Goal: Information Seeking & Learning: Compare options

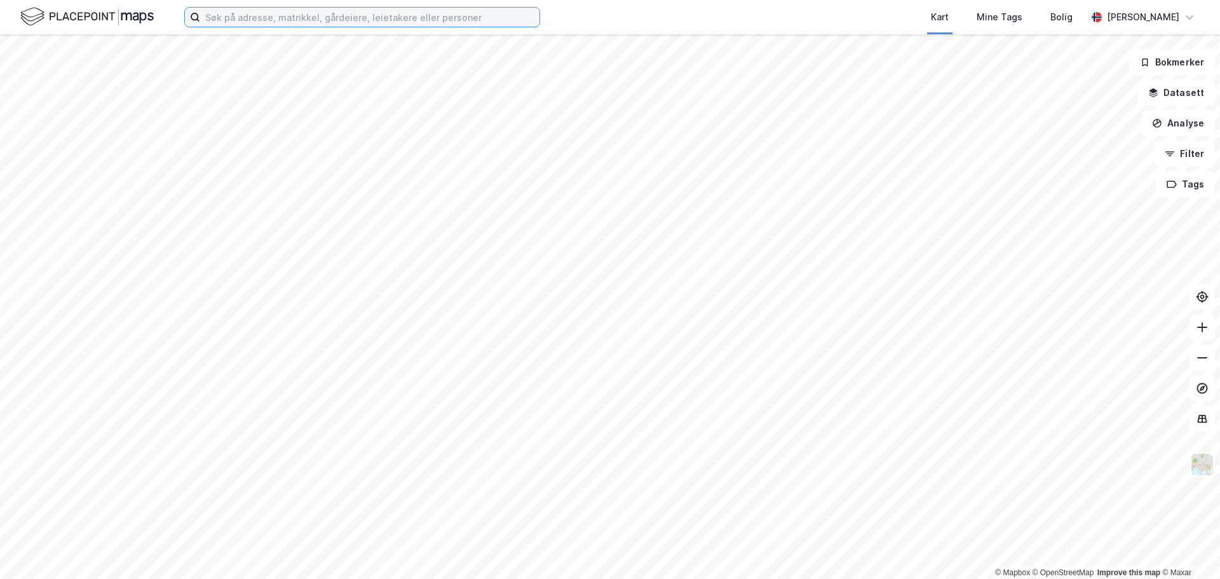
click at [360, 18] on input at bounding box center [369, 17] width 339 height 19
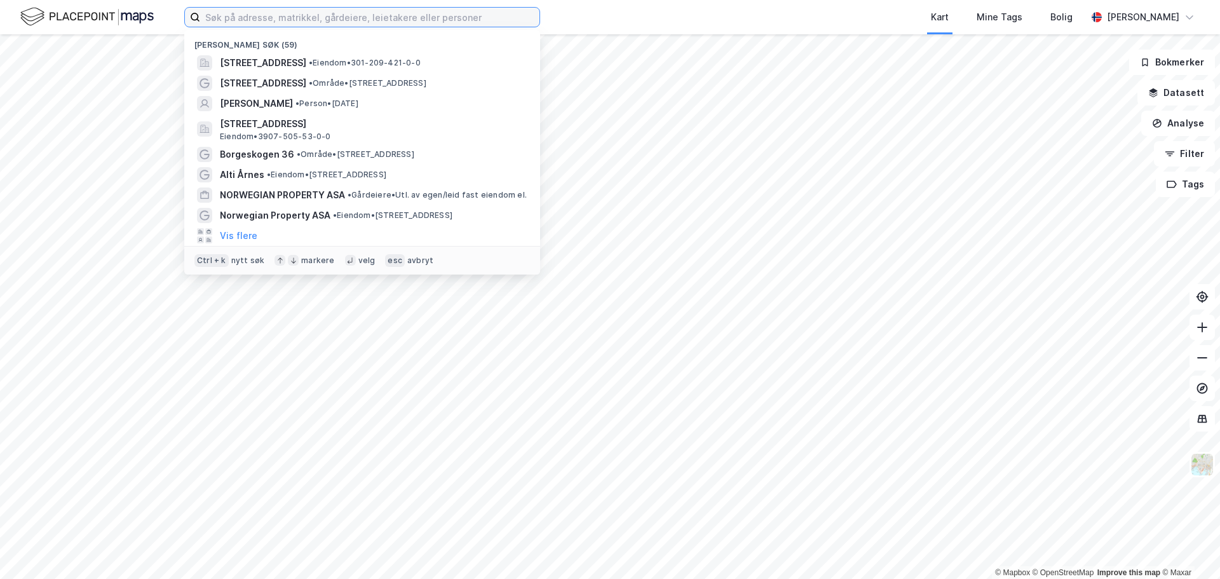
click at [347, 14] on input at bounding box center [369, 17] width 339 height 19
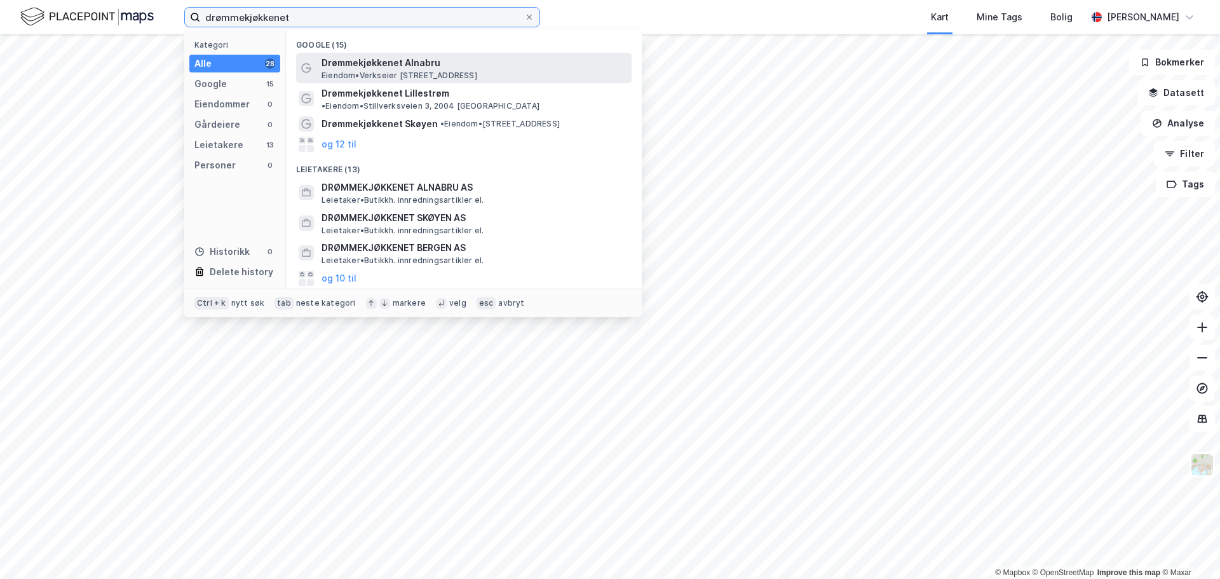
type input "drømmekjøkkenet"
click at [373, 67] on span "Drømmekjøkkenet Alnabru" at bounding box center [473, 62] width 305 height 15
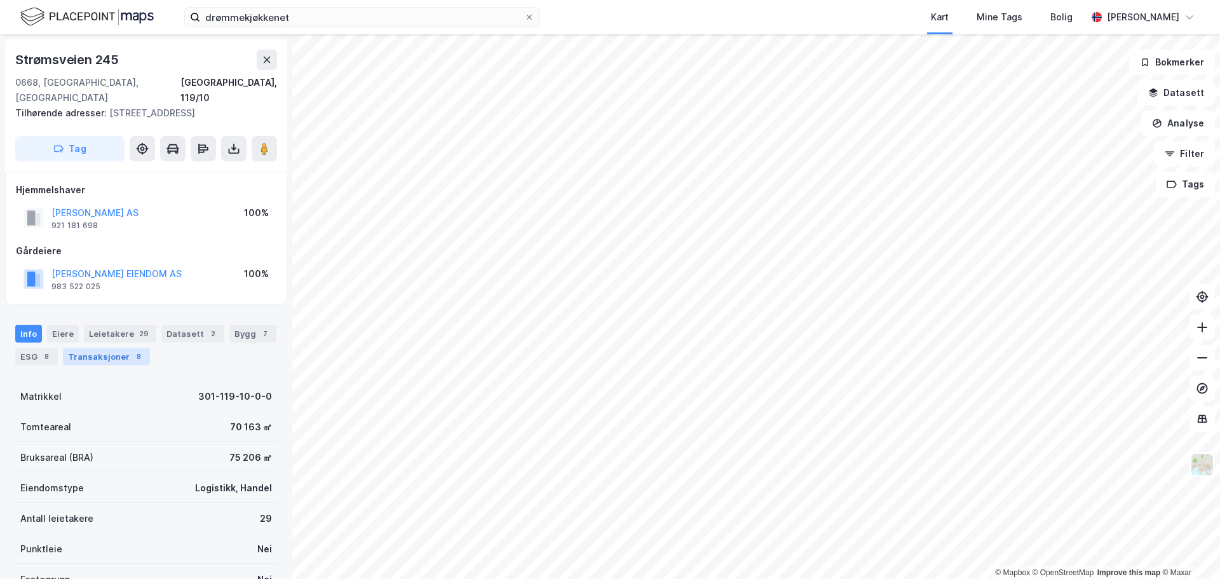
click at [105, 347] on div "Transaksjoner 8" at bounding box center [106, 356] width 87 height 18
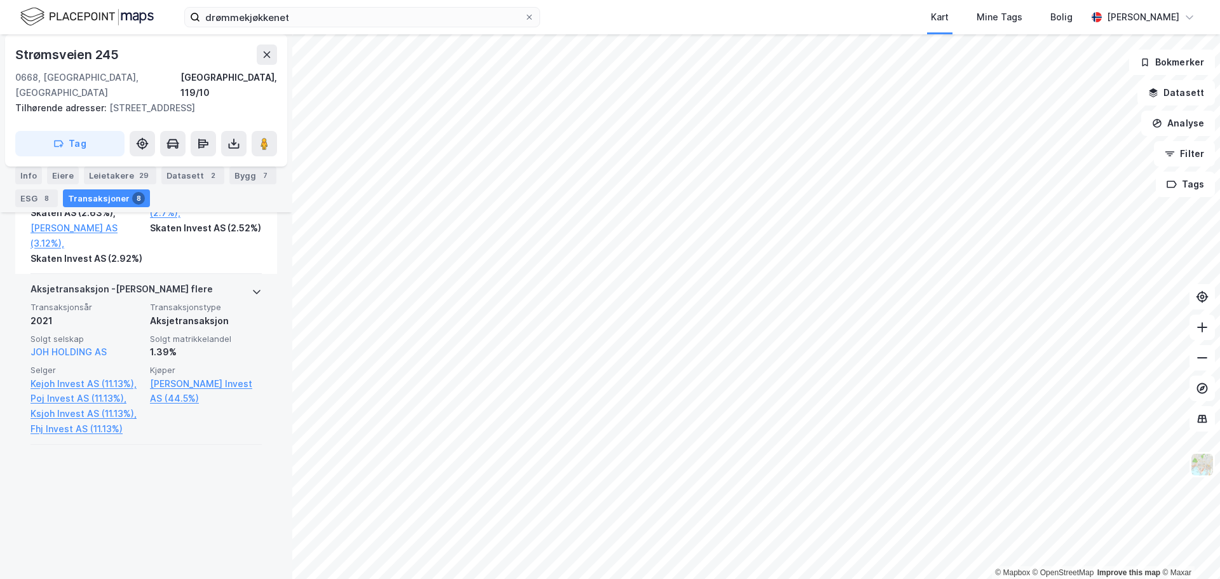
scroll to position [660, 0]
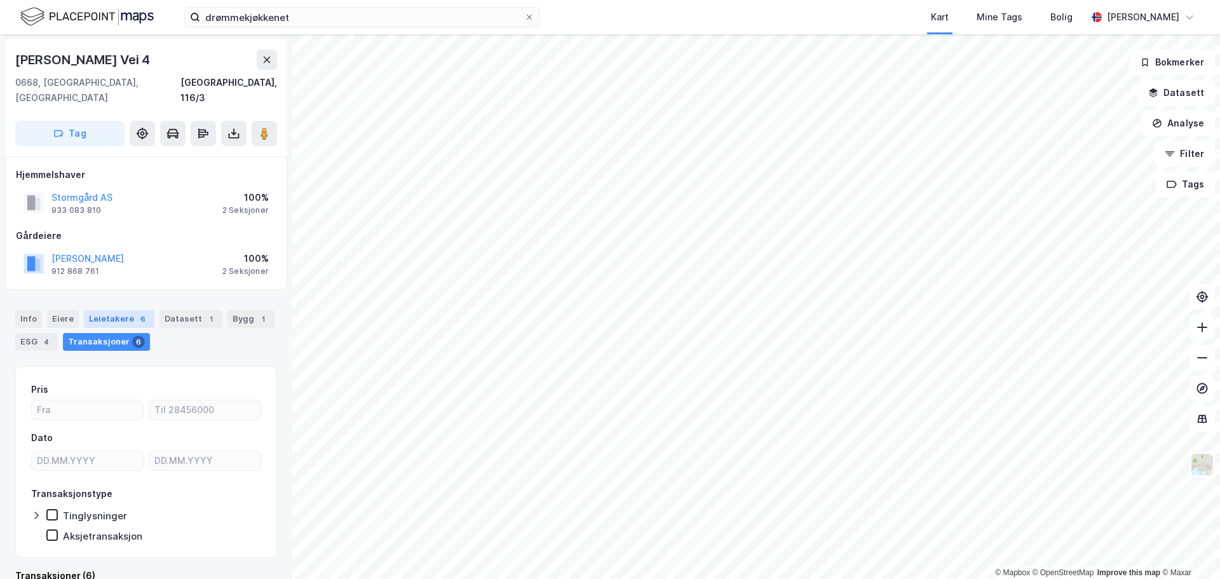
click at [120, 310] on div "Leietakere 6" at bounding box center [119, 319] width 71 height 18
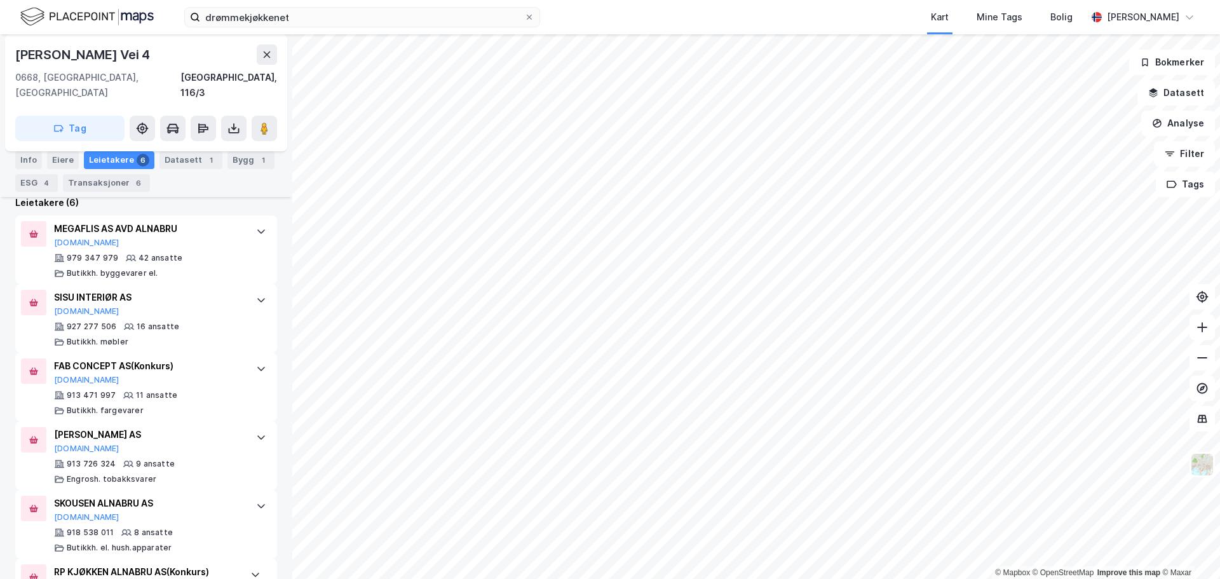
scroll to position [413, 0]
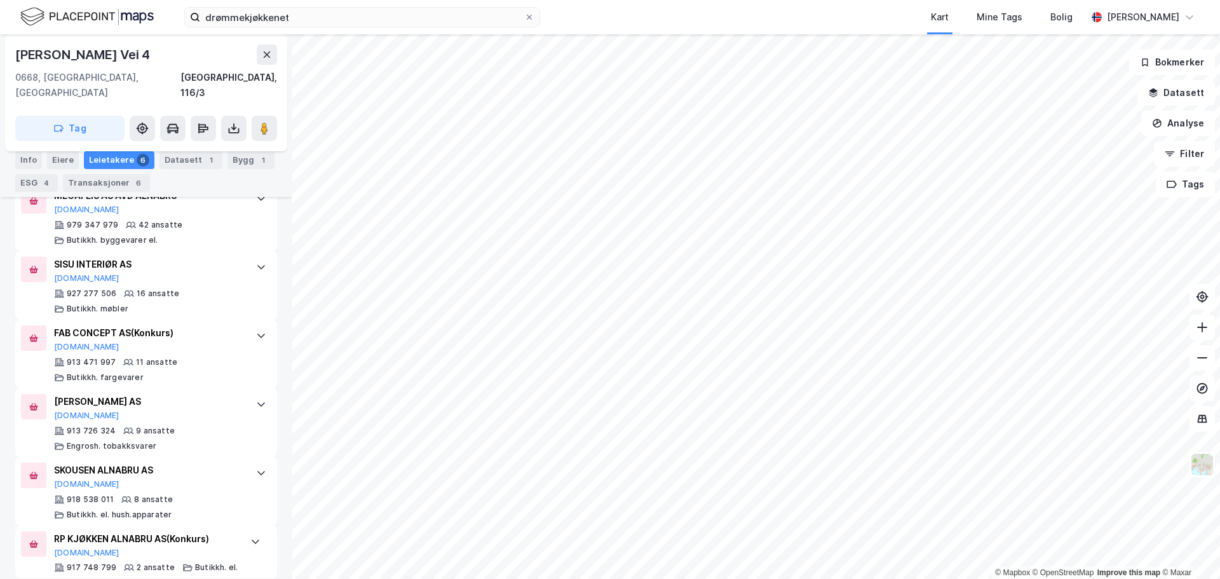
drag, startPoint x: 173, startPoint y: 52, endPoint x: 16, endPoint y: 51, distance: 156.9
click at [16, 51] on div "Verkseier Furulunds Vei 4" at bounding box center [146, 54] width 262 height 20
copy div "Verkseier Furulunds Vei 4"
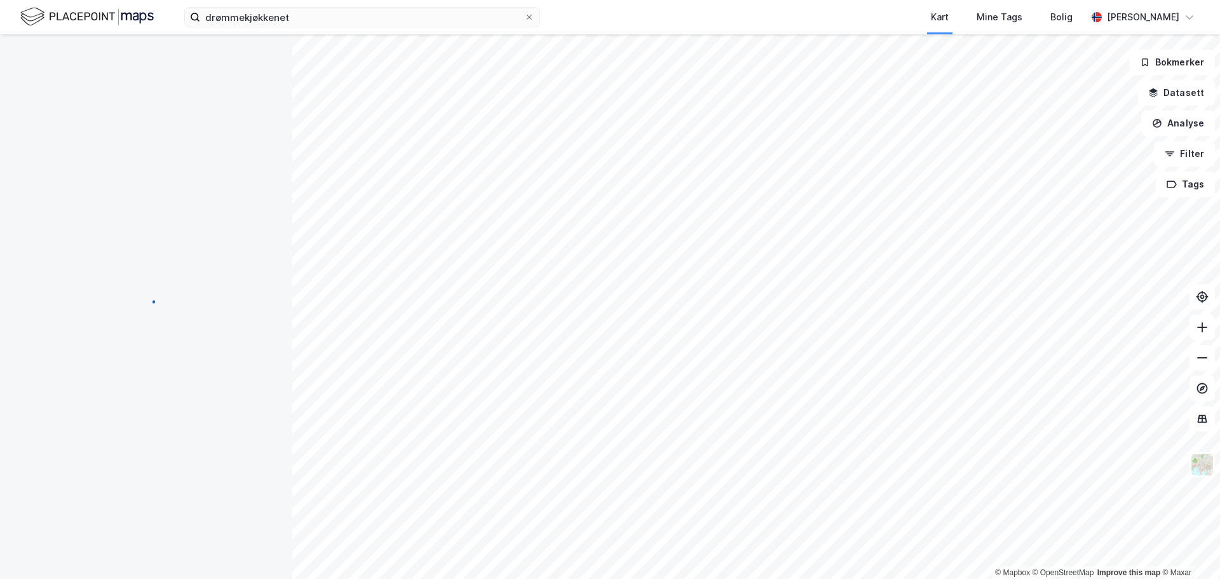
scroll to position [17, 0]
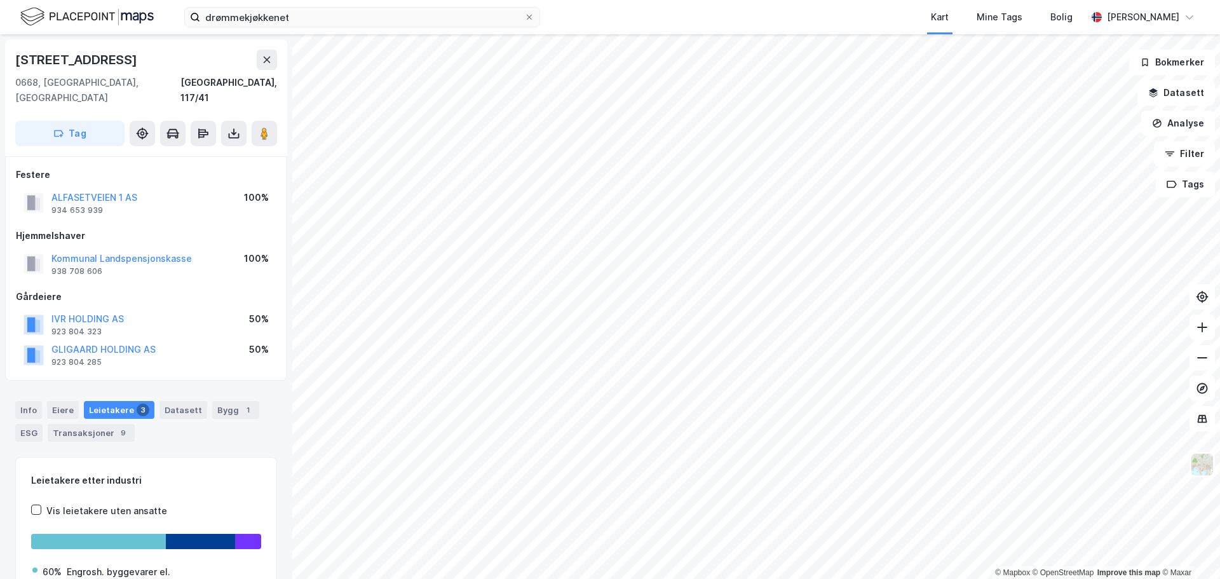
scroll to position [17, 0]
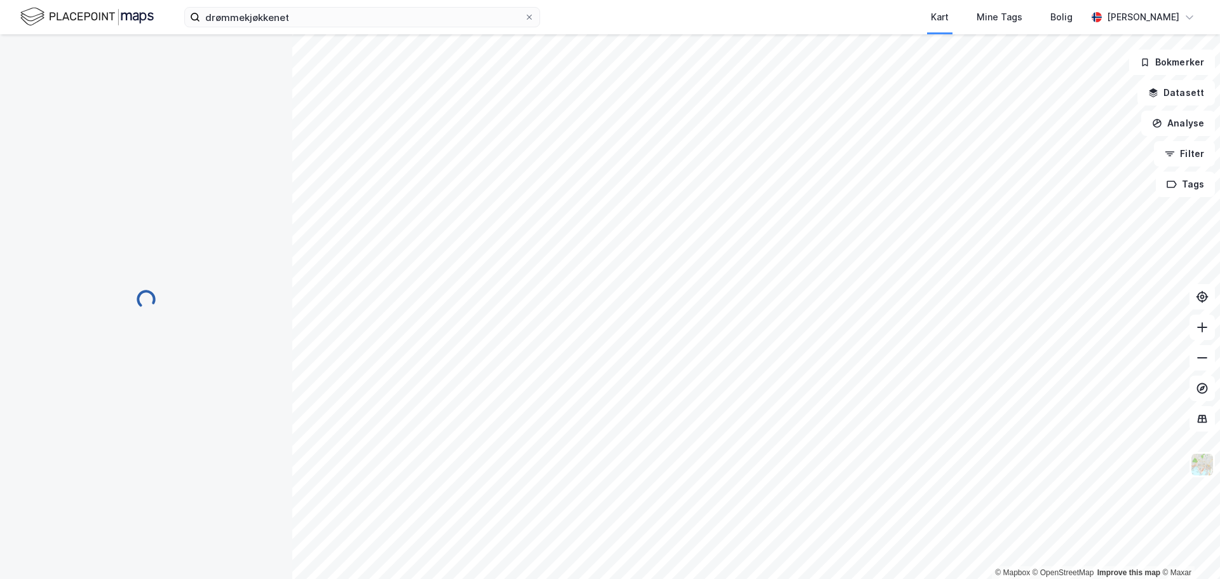
scroll to position [17, 0]
click at [328, 10] on input at bounding box center [369, 17] width 339 height 19
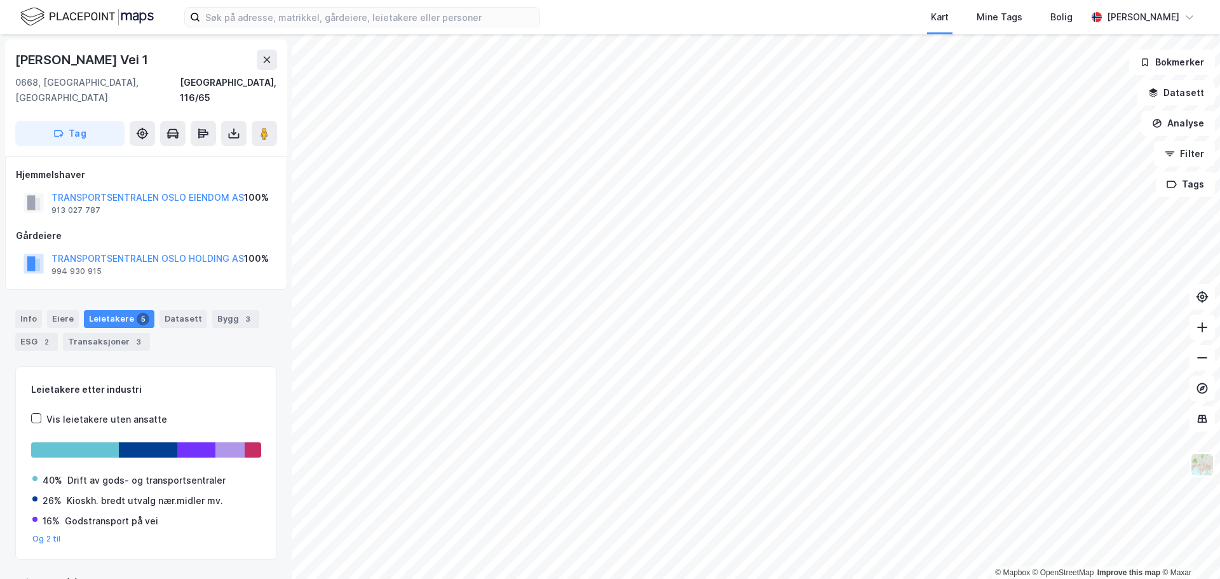
scroll to position [1, 0]
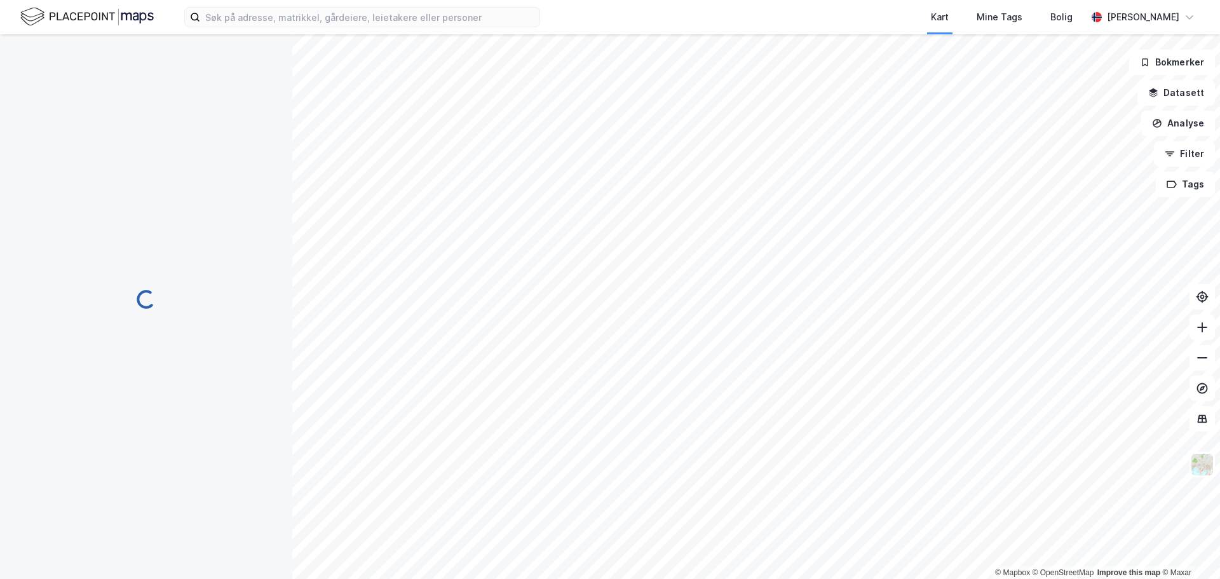
scroll to position [1, 0]
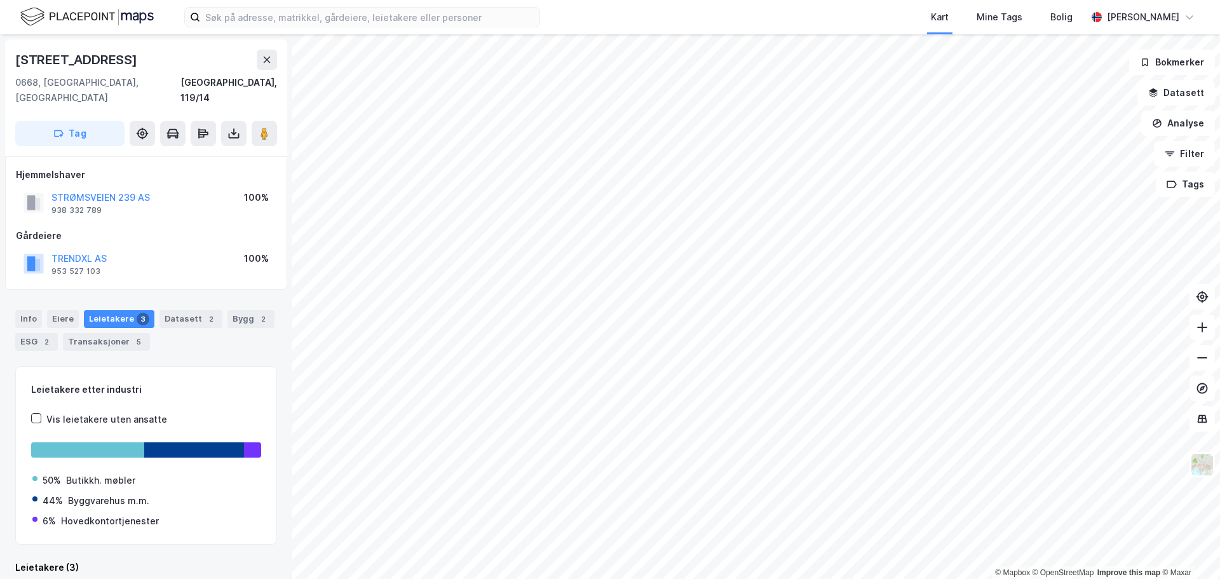
scroll to position [1, 0]
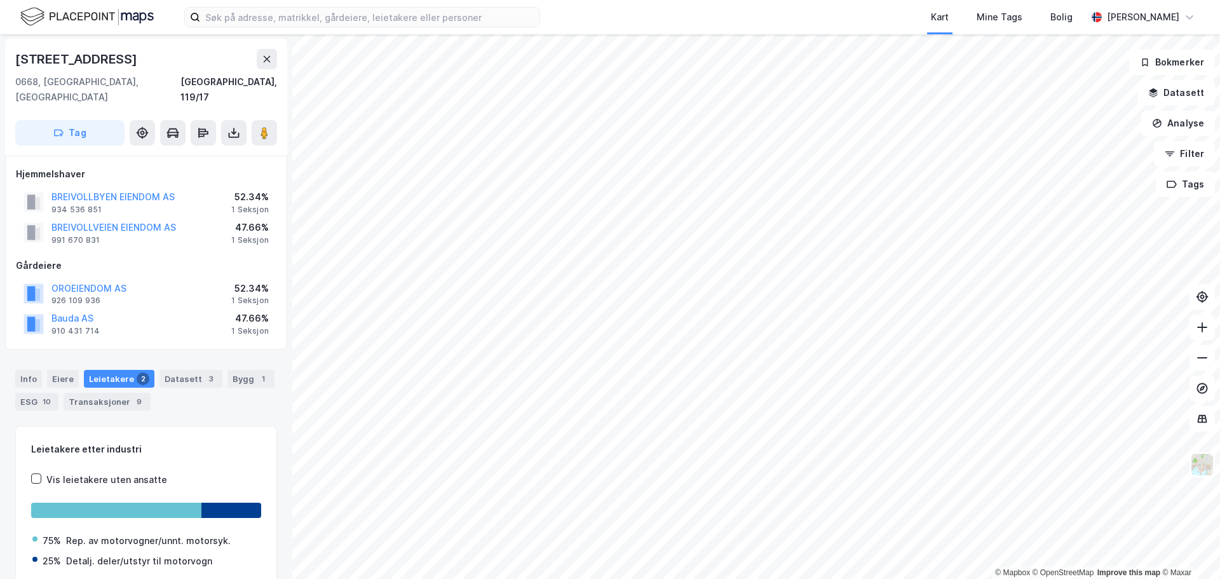
scroll to position [1, 0]
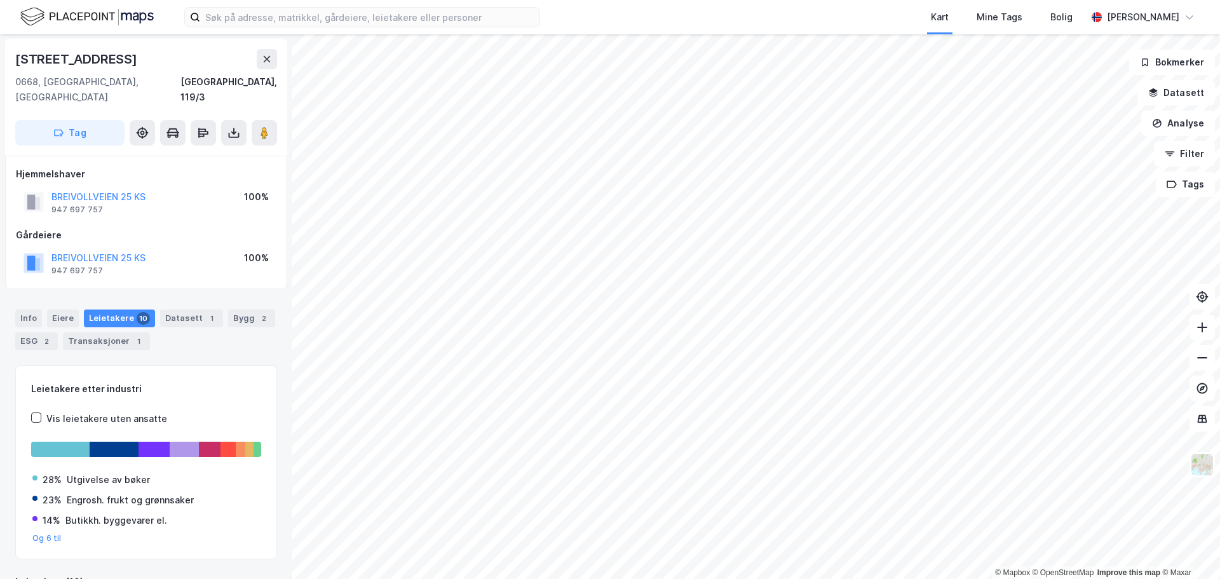
scroll to position [1, 0]
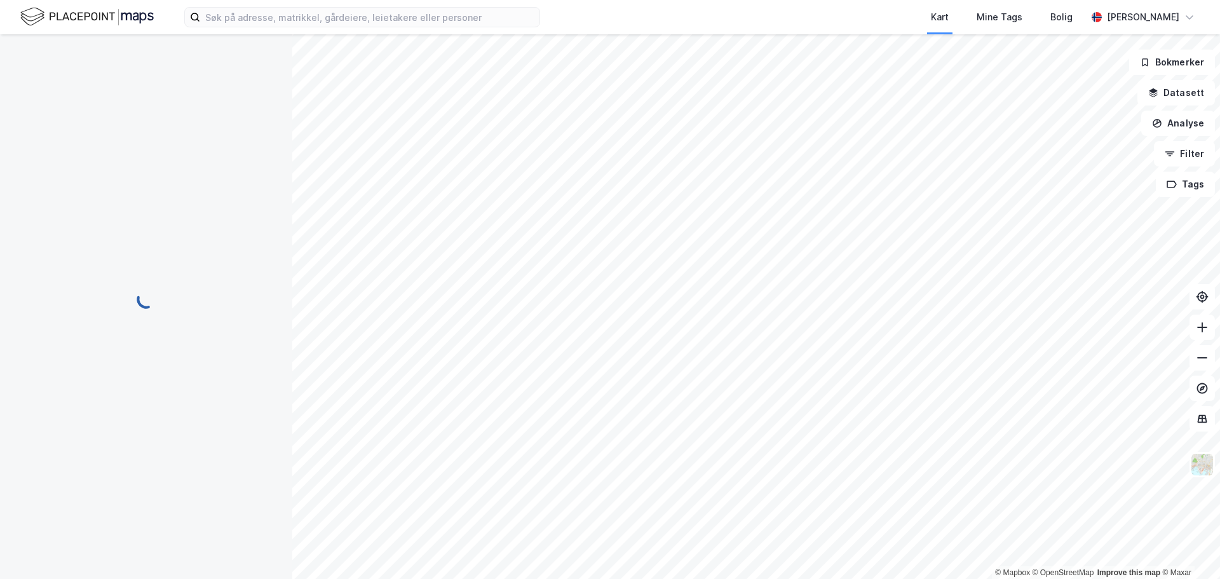
scroll to position [1, 0]
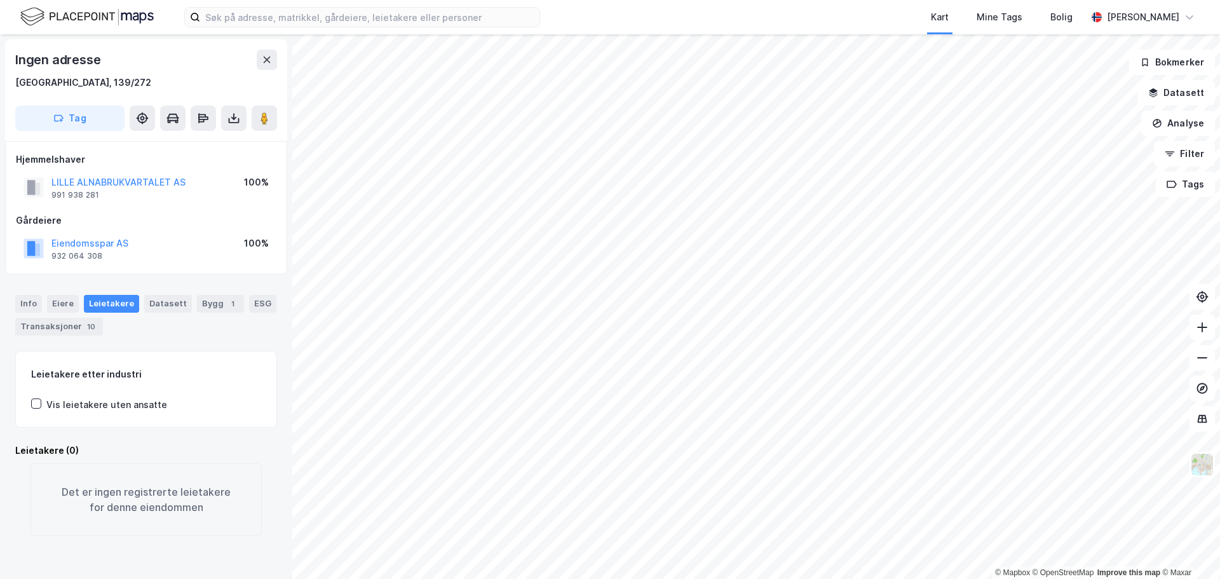
scroll to position [1, 0]
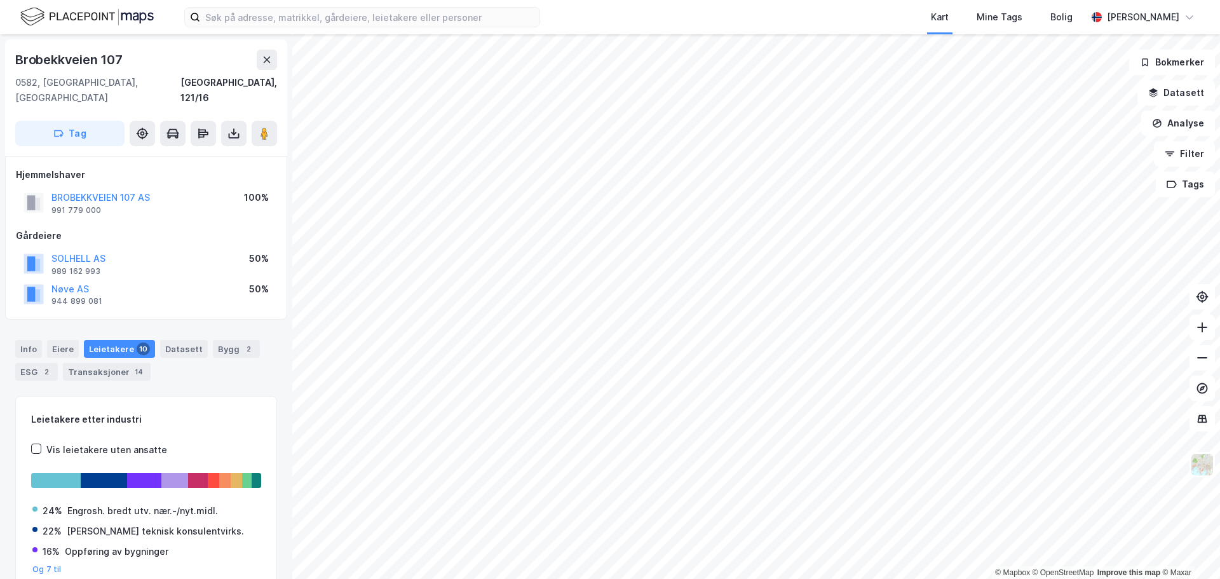
scroll to position [1, 0]
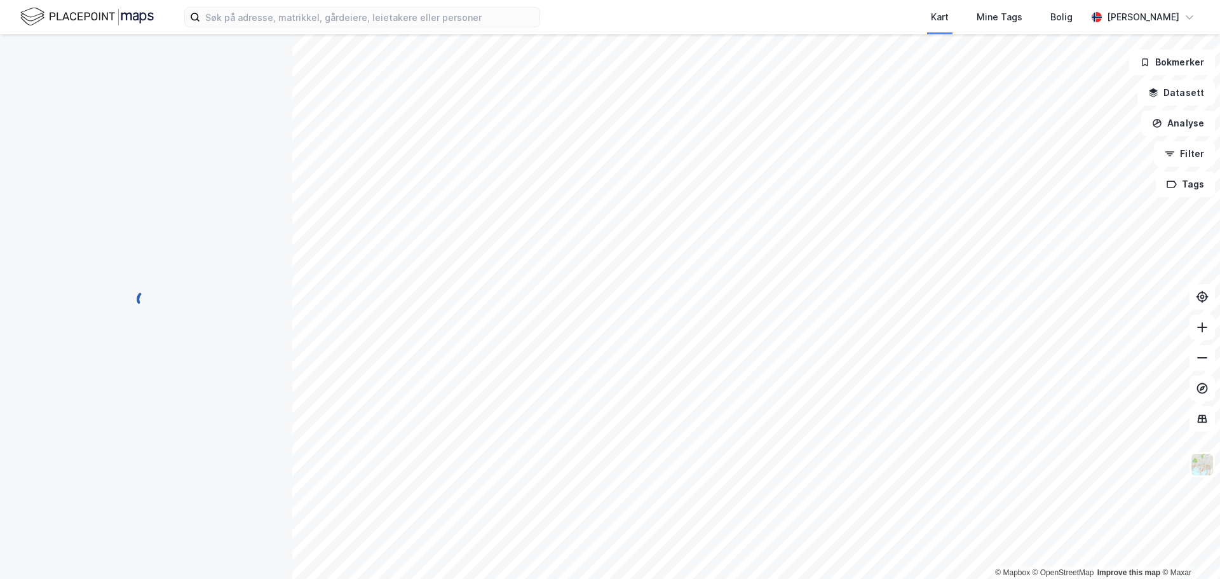
scroll to position [1, 0]
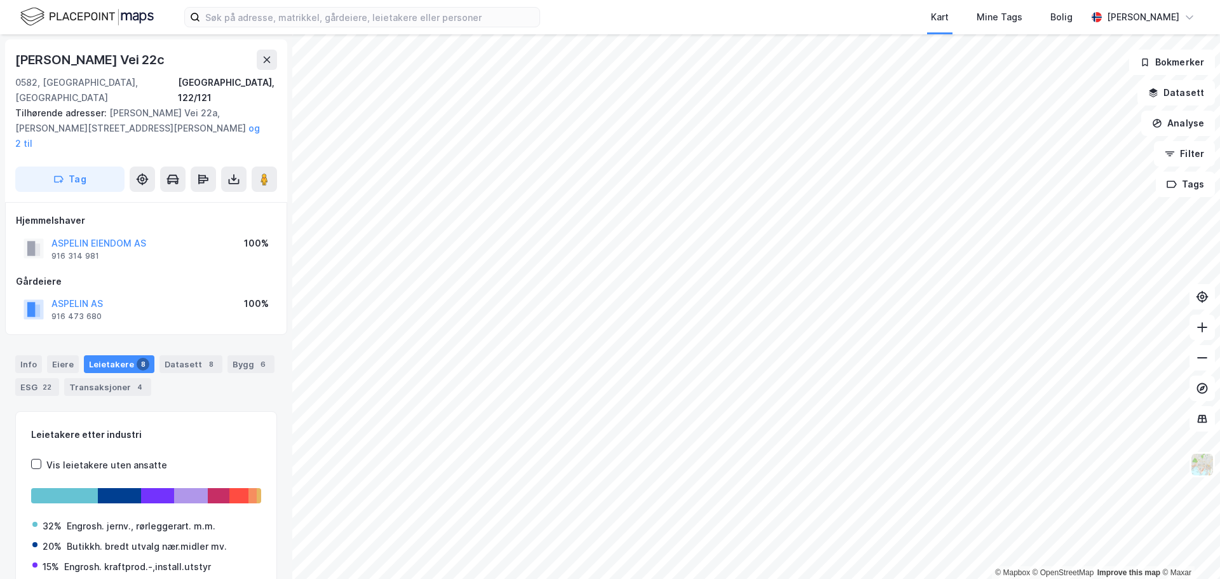
scroll to position [1, 0]
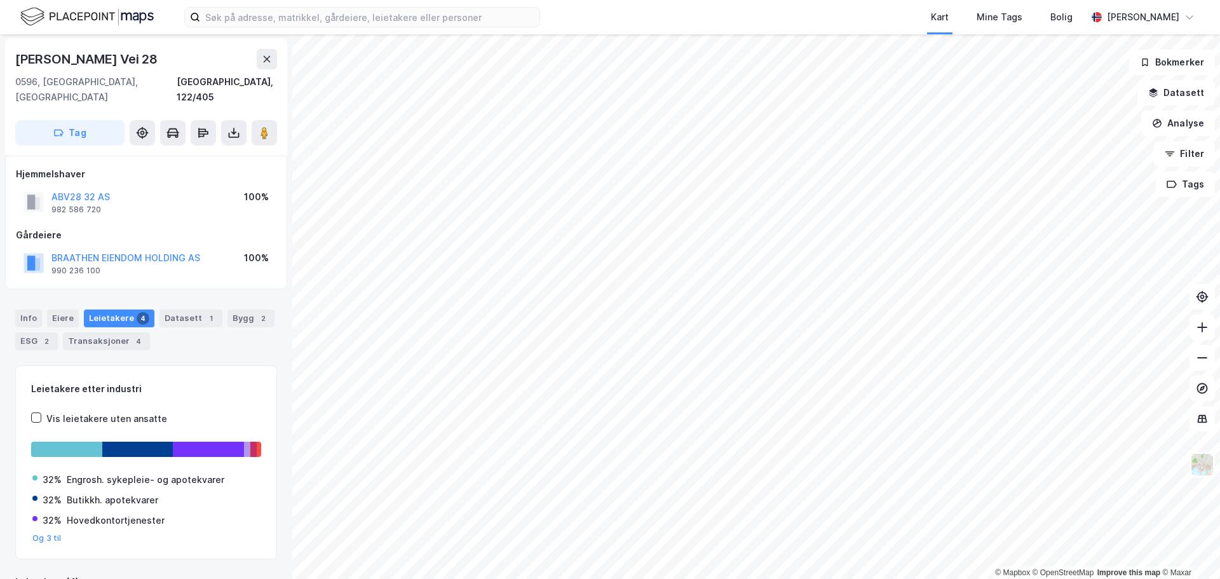
scroll to position [1, 0]
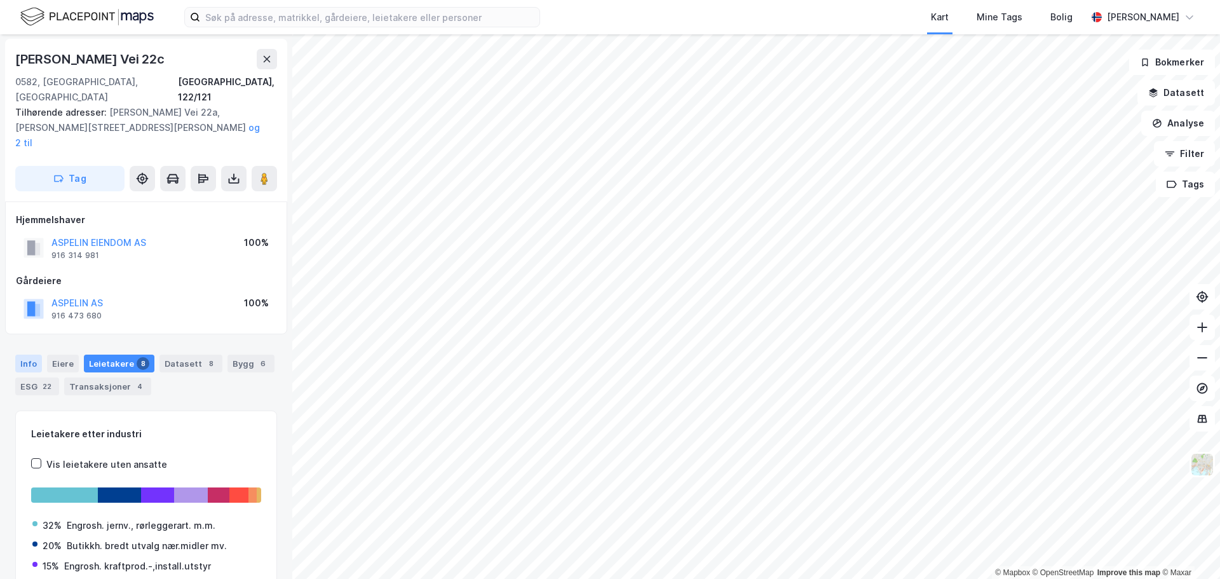
click at [27, 354] on div "Info" at bounding box center [28, 363] width 27 height 18
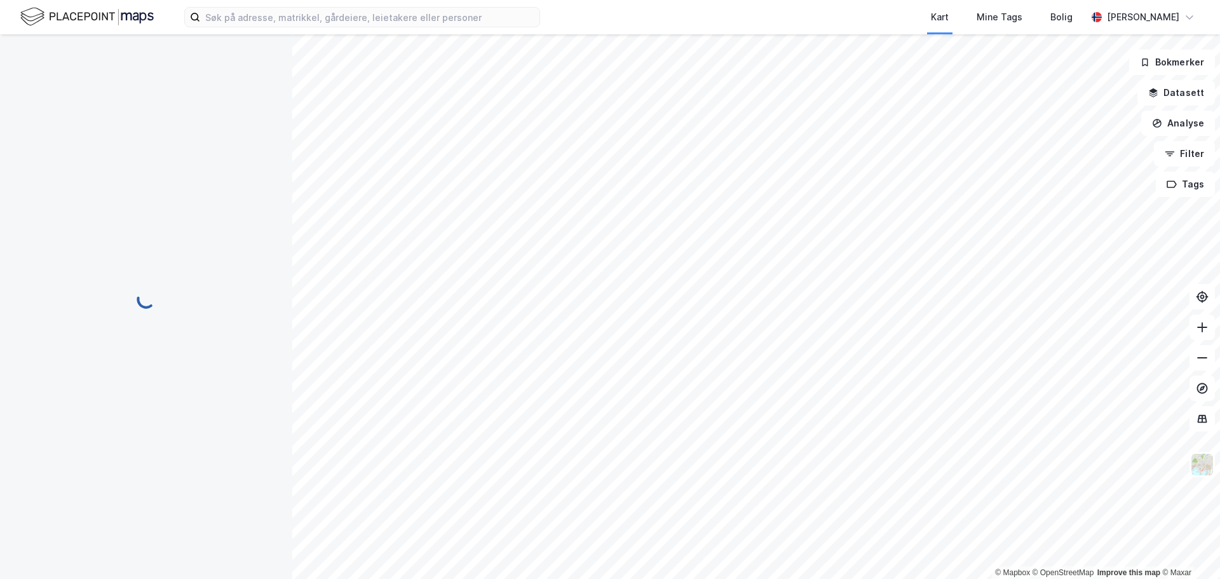
scroll to position [1, 0]
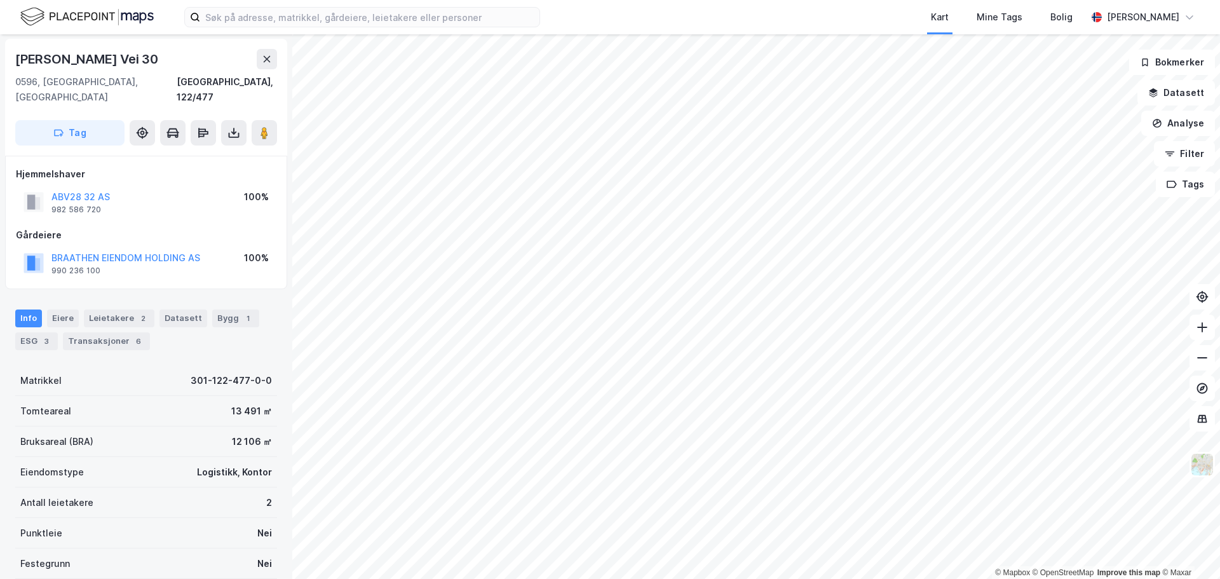
scroll to position [1, 0]
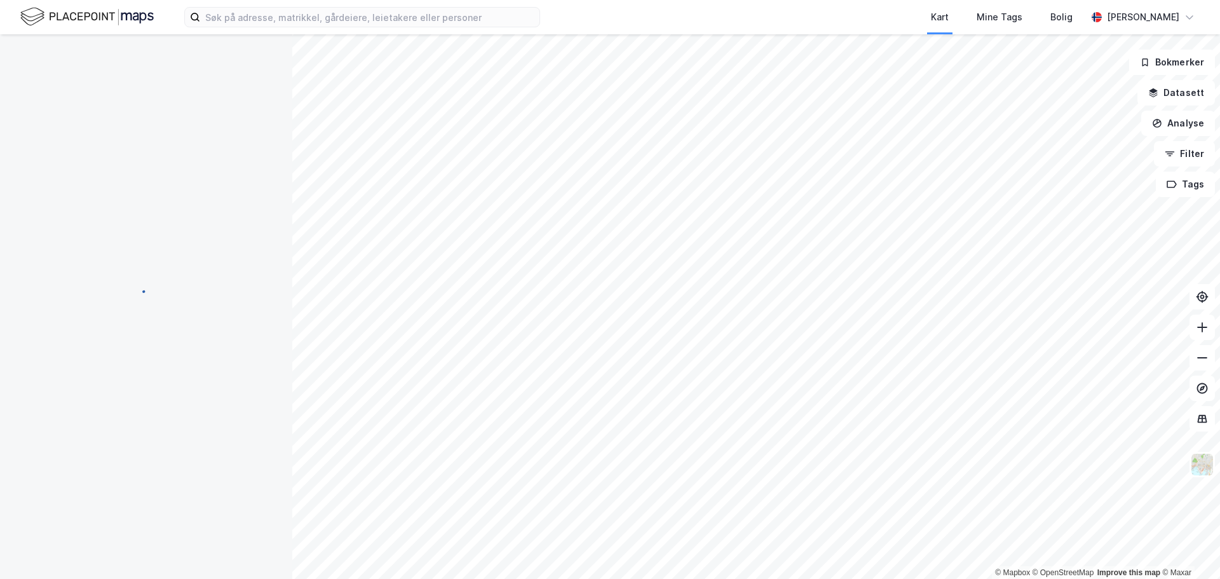
scroll to position [1, 0]
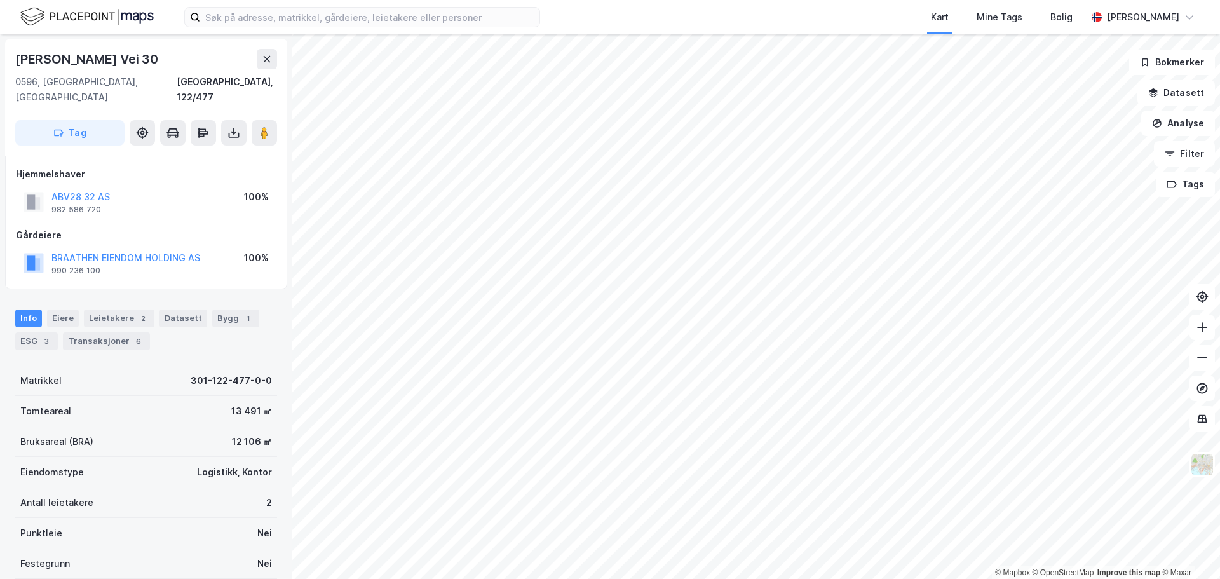
scroll to position [1, 0]
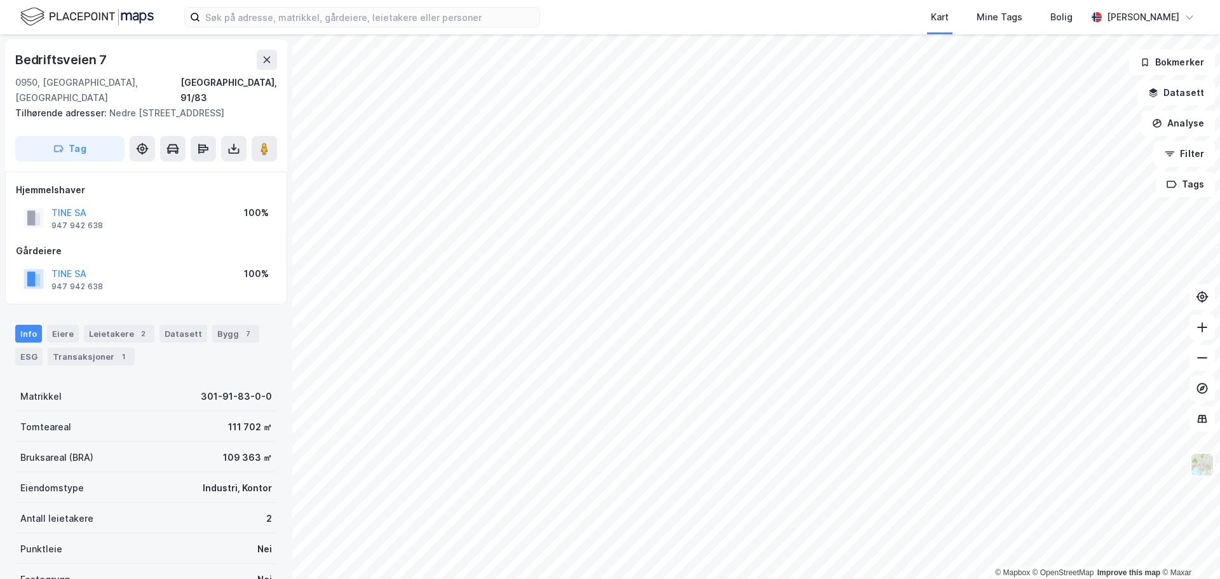
scroll to position [1, 0]
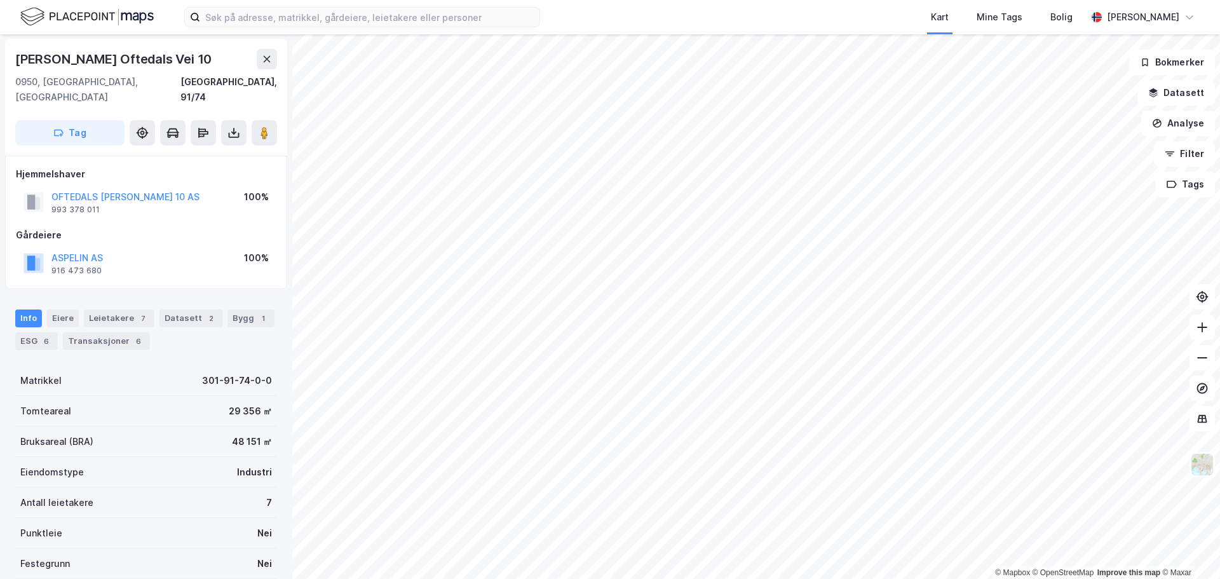
scroll to position [1, 0]
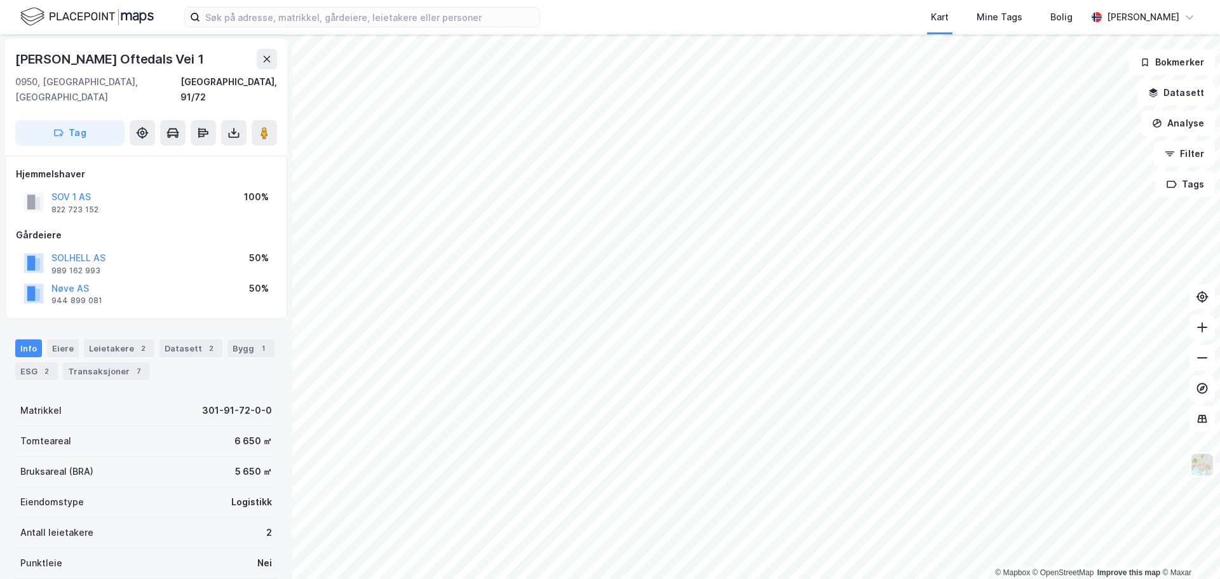
scroll to position [1, 0]
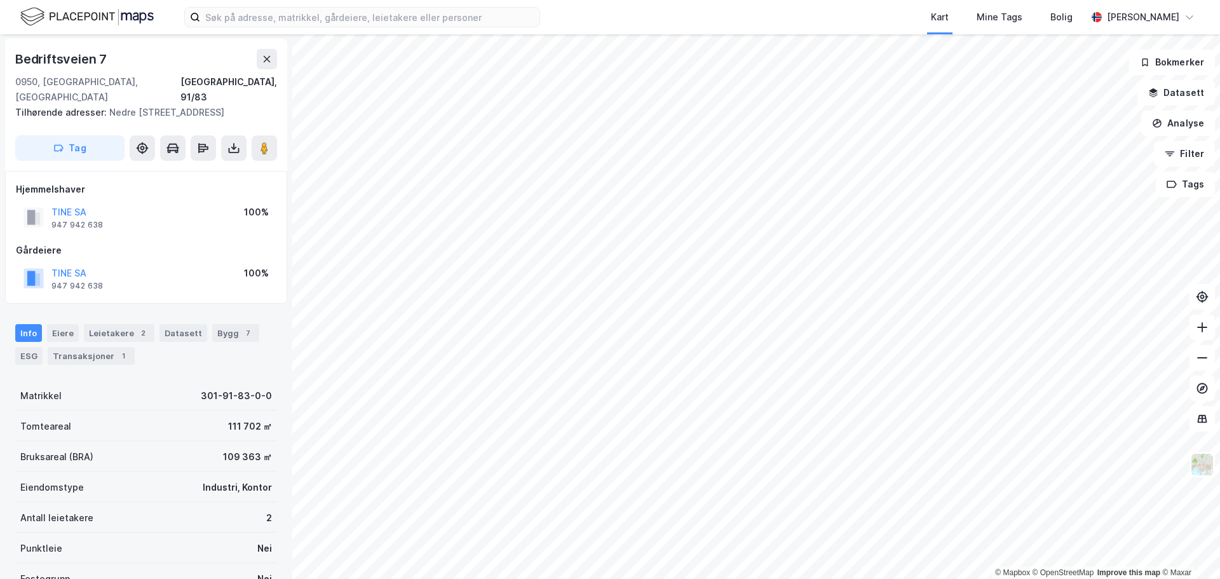
scroll to position [1, 0]
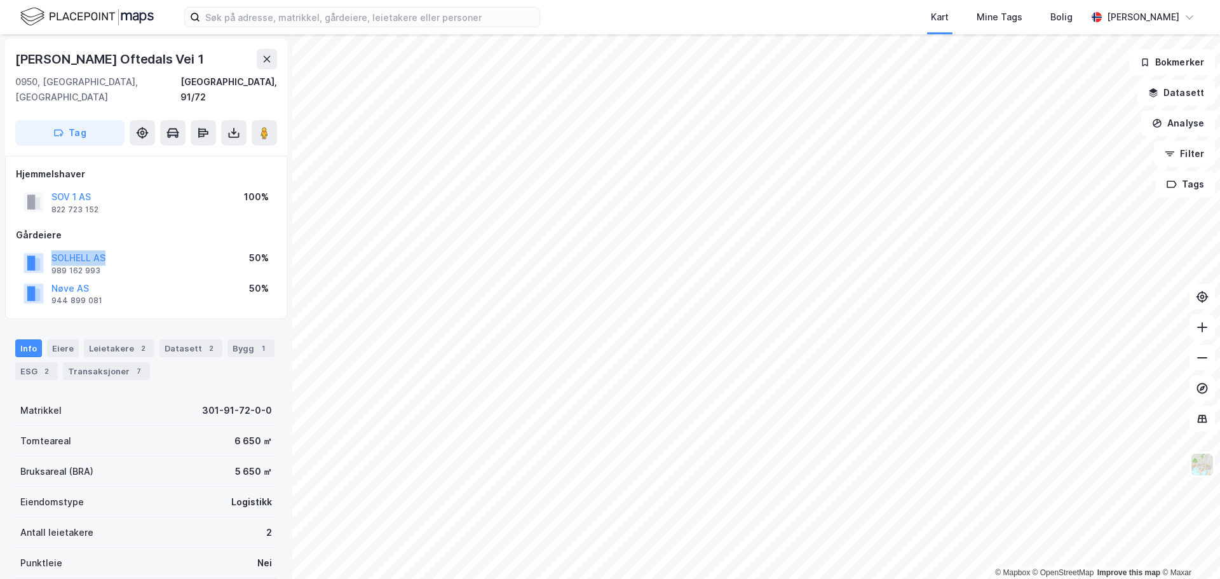
drag, startPoint x: 123, startPoint y: 241, endPoint x: 36, endPoint y: 248, distance: 87.9
click at [36, 248] on div "SOLHELL AS 989 162 993 50%" at bounding box center [146, 263] width 260 height 30
copy button "SOLHELL AS"
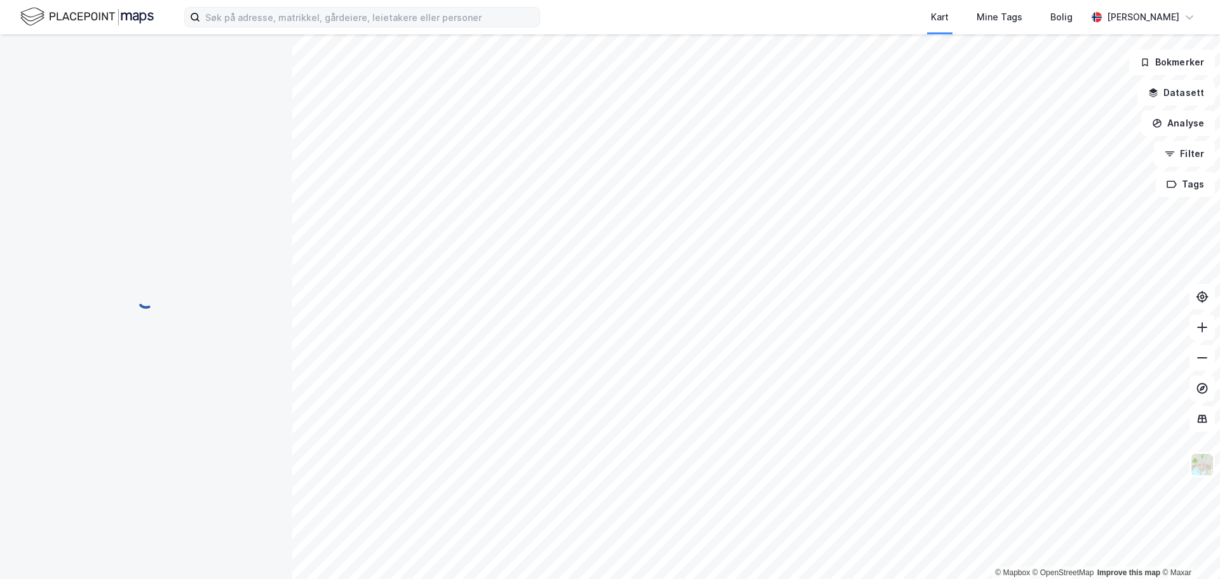
scroll to position [1, 0]
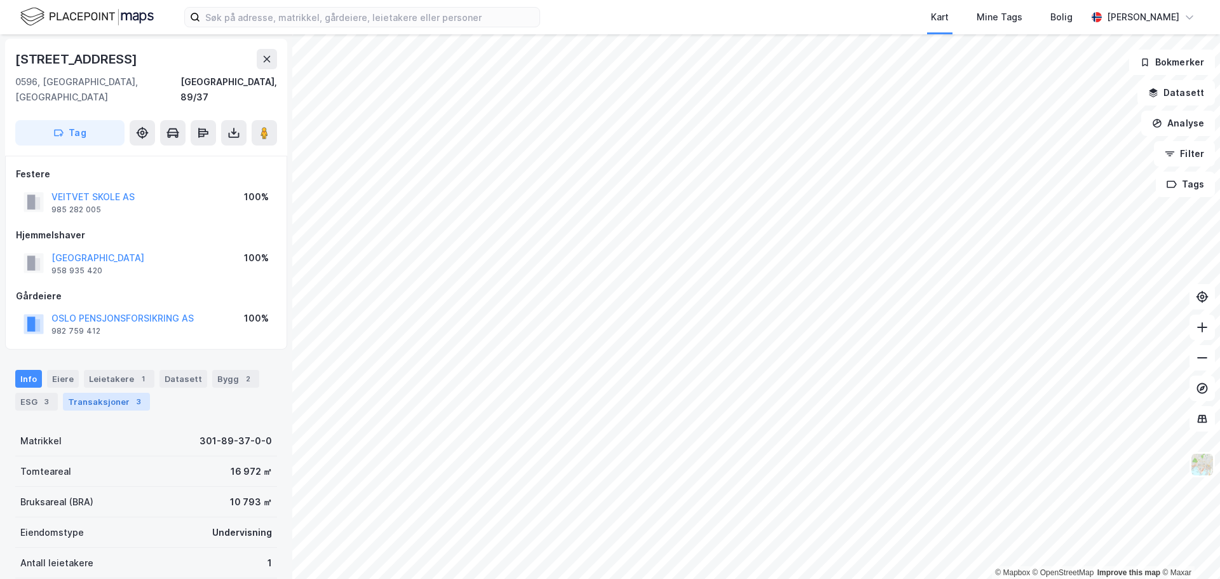
click at [106, 393] on div "Transaksjoner 3" at bounding box center [106, 402] width 87 height 18
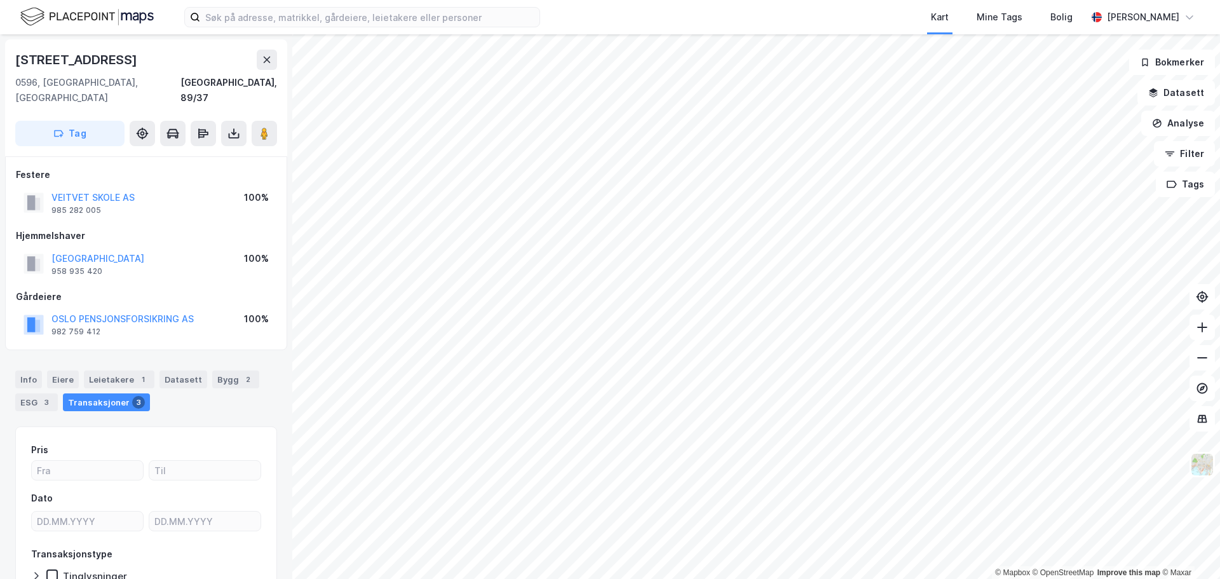
click at [259, 495] on div "© Mapbox © OpenStreetMap Improve this map © [PERSON_NAME][STREET_ADDRESS], 89/3…" at bounding box center [610, 306] width 1220 height 544
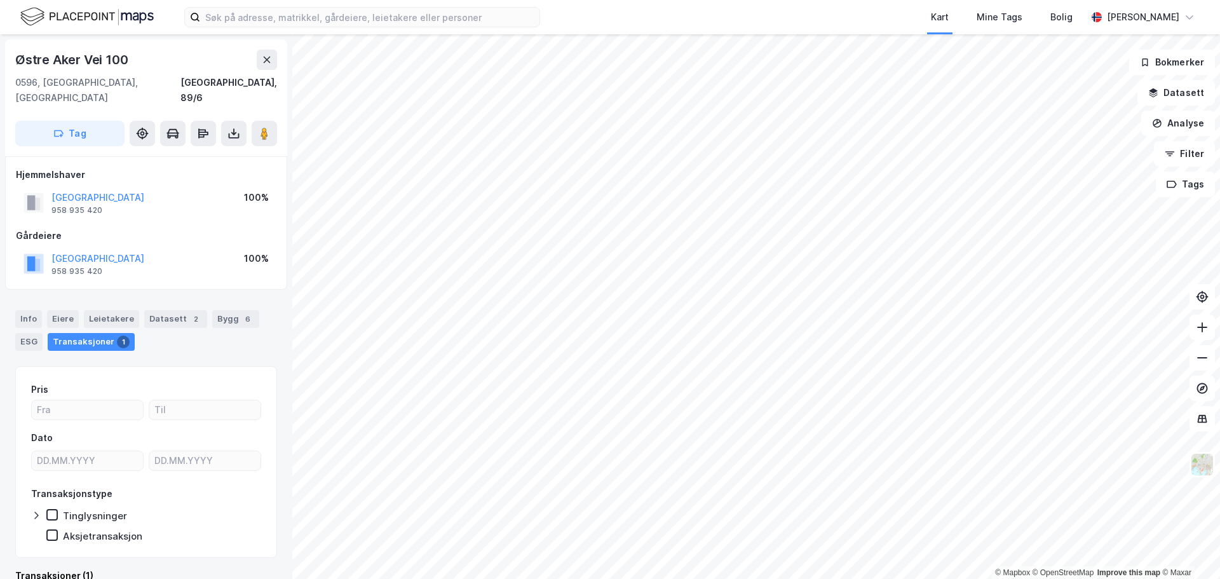
scroll to position [1, 0]
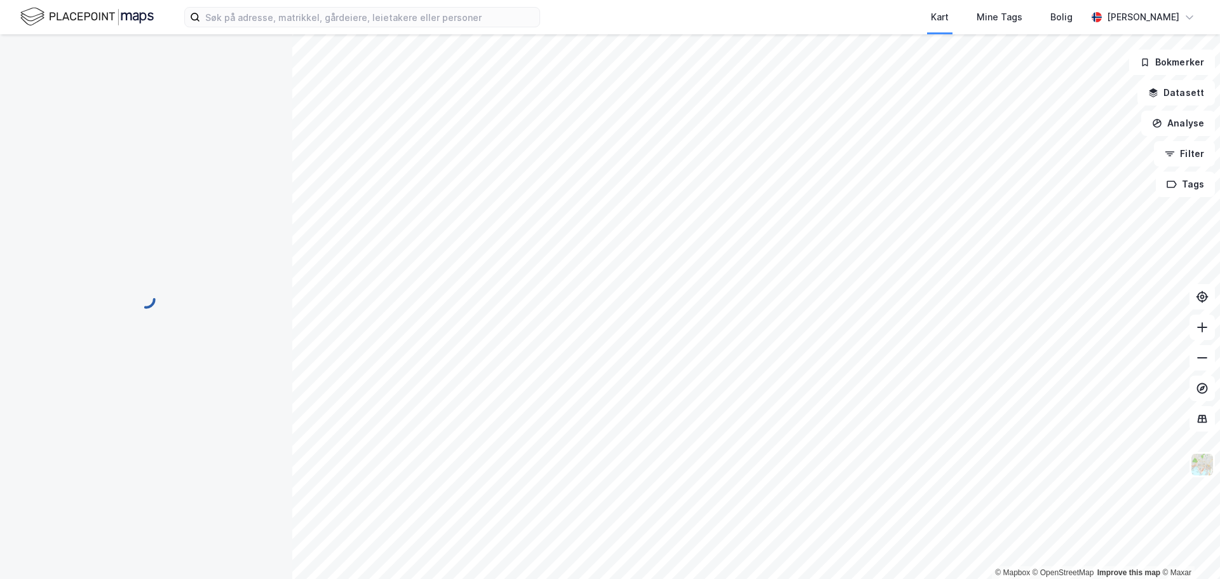
scroll to position [1, 0]
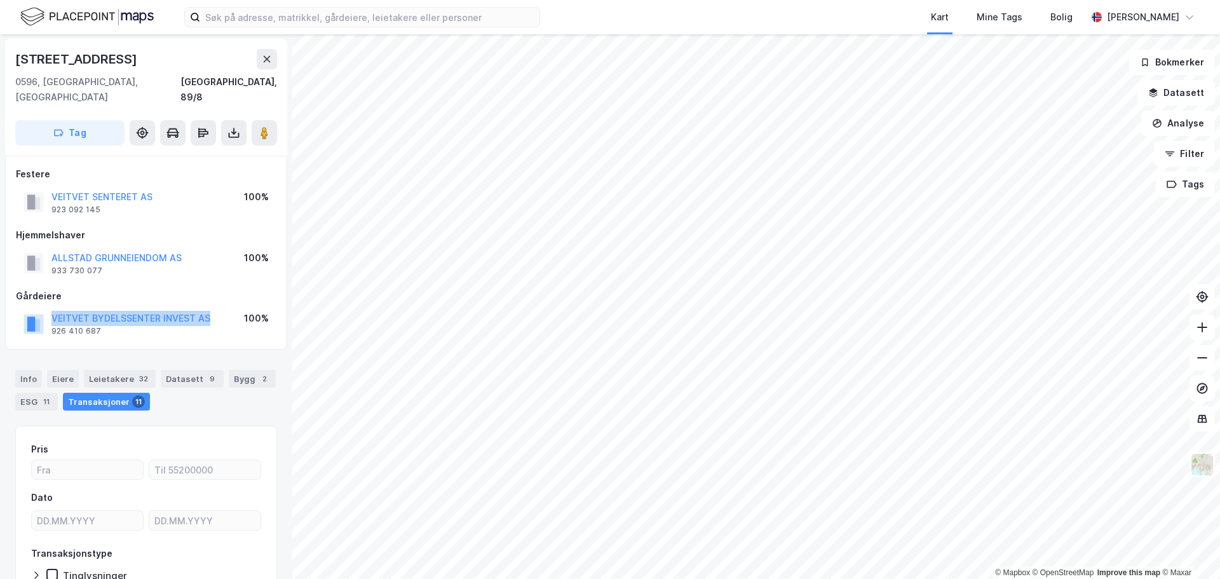
drag, startPoint x: 218, startPoint y: 302, endPoint x: 49, endPoint y: 300, distance: 169.0
click at [49, 308] on div "VEITVET BYDELSSENTER INVEST AS 926 410 687 100%" at bounding box center [146, 323] width 260 height 30
copy button "VEITVET BYDELSSENTER INVEST AS"
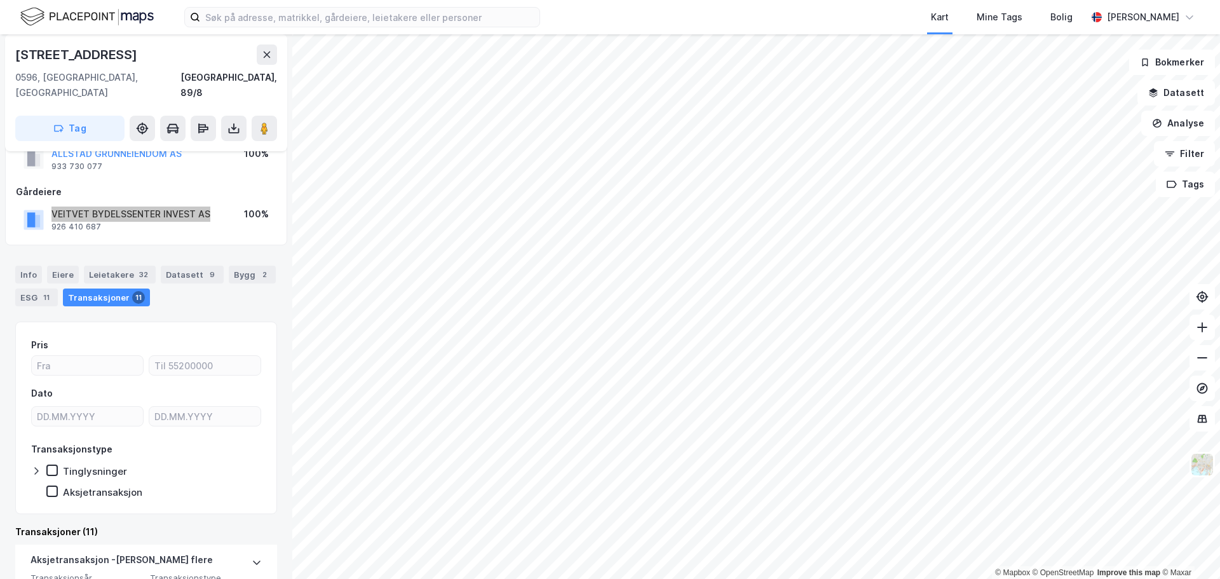
scroll to position [0, 0]
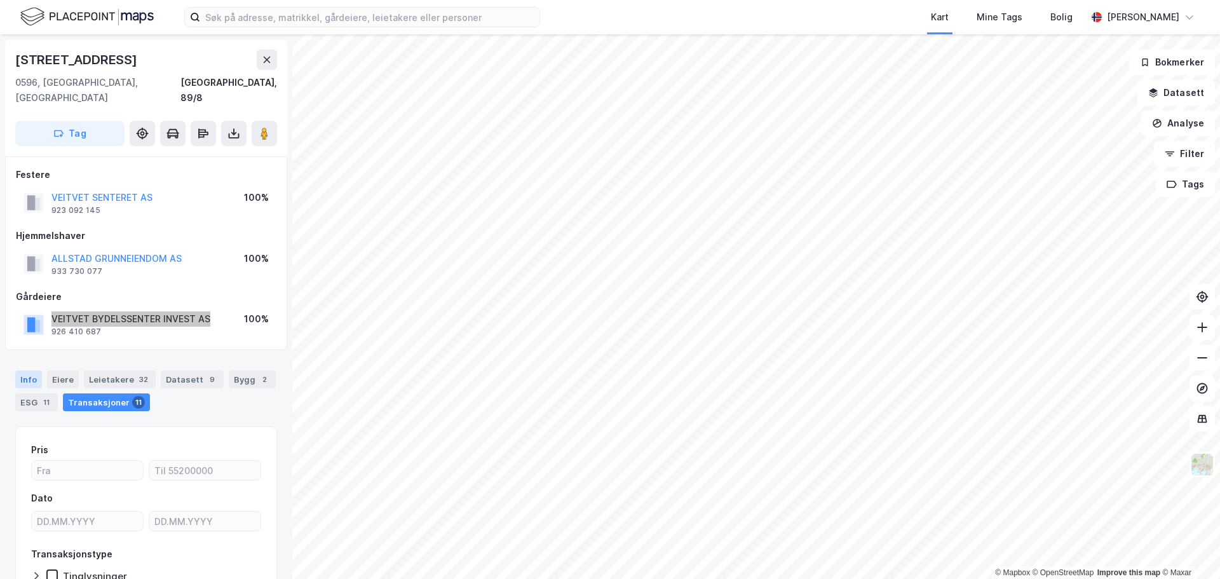
click at [25, 370] on div "Info" at bounding box center [28, 379] width 27 height 18
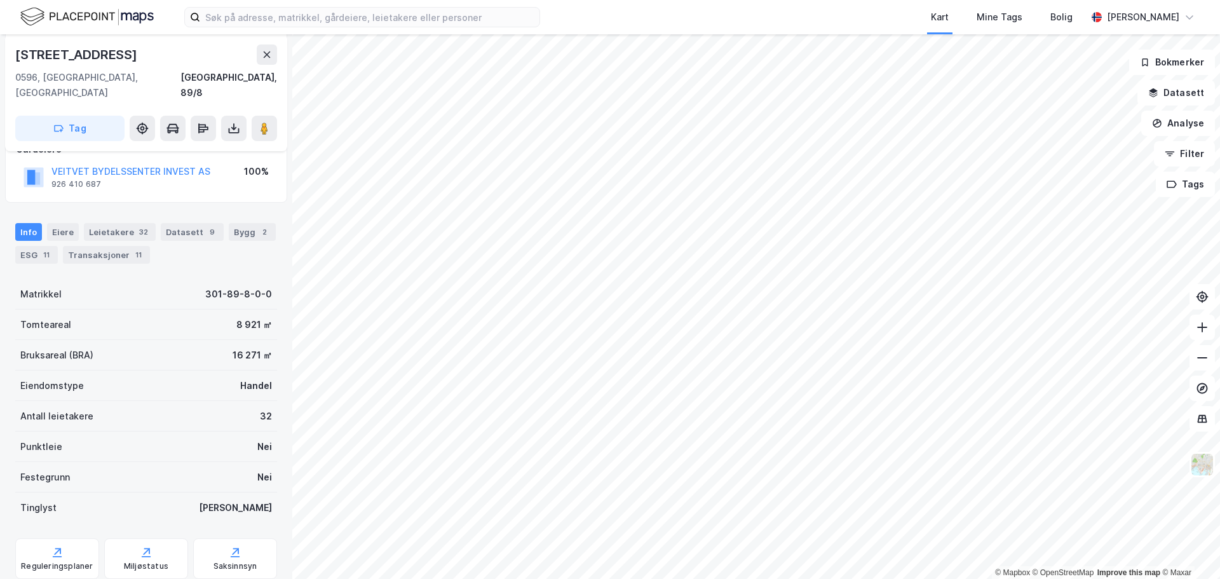
scroll to position [173, 0]
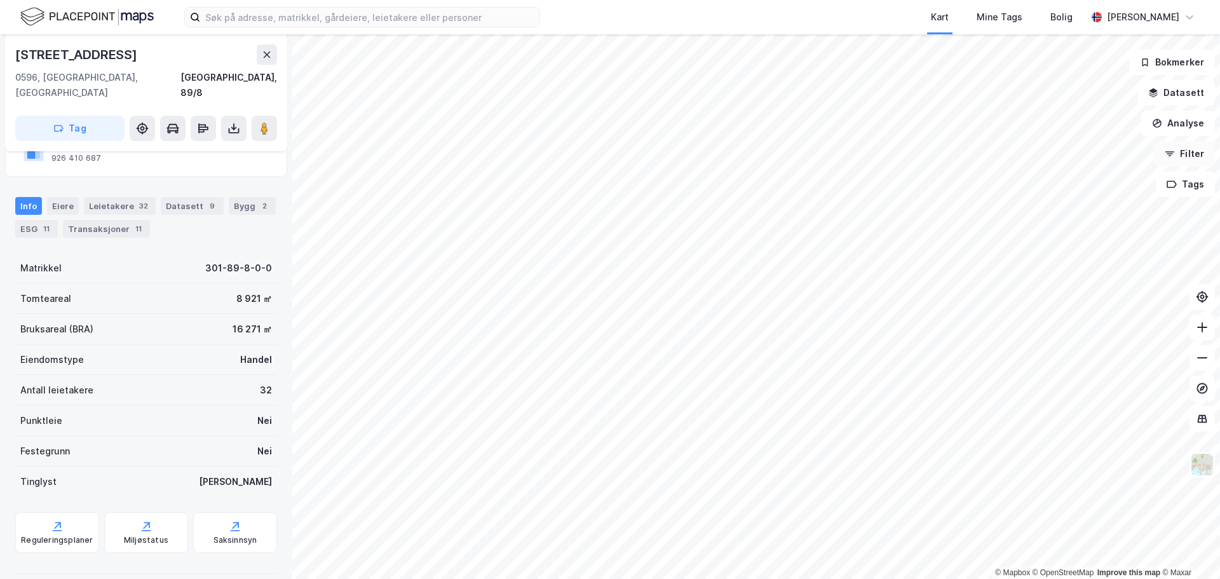
click at [1188, 159] on button "Filter" at bounding box center [1183, 153] width 61 height 25
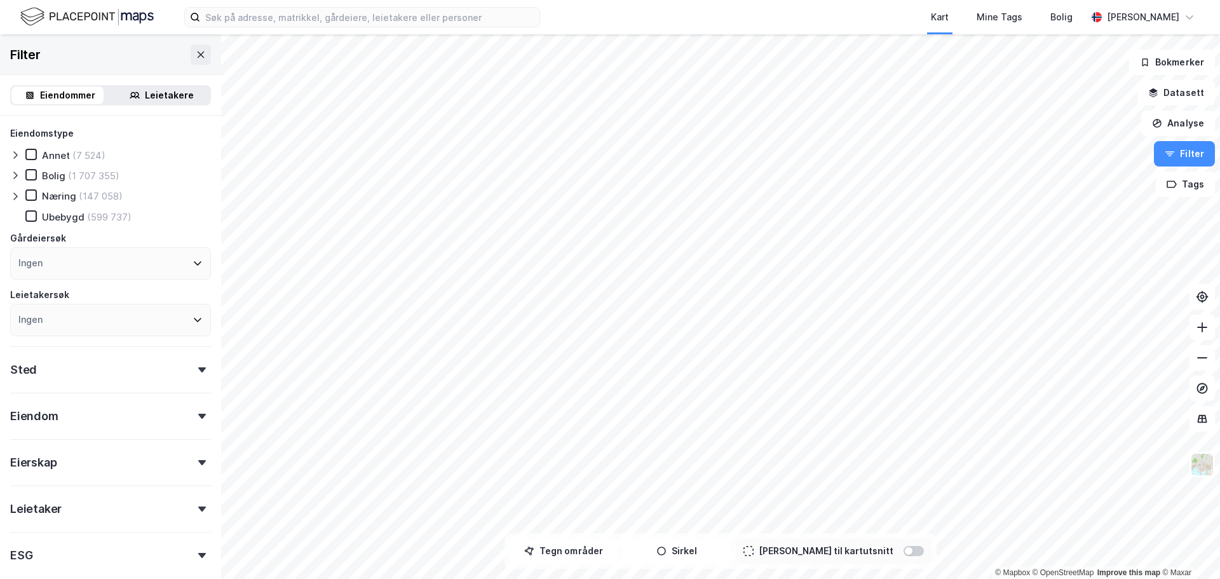
click at [15, 196] on icon at bounding box center [15, 196] width 10 height 10
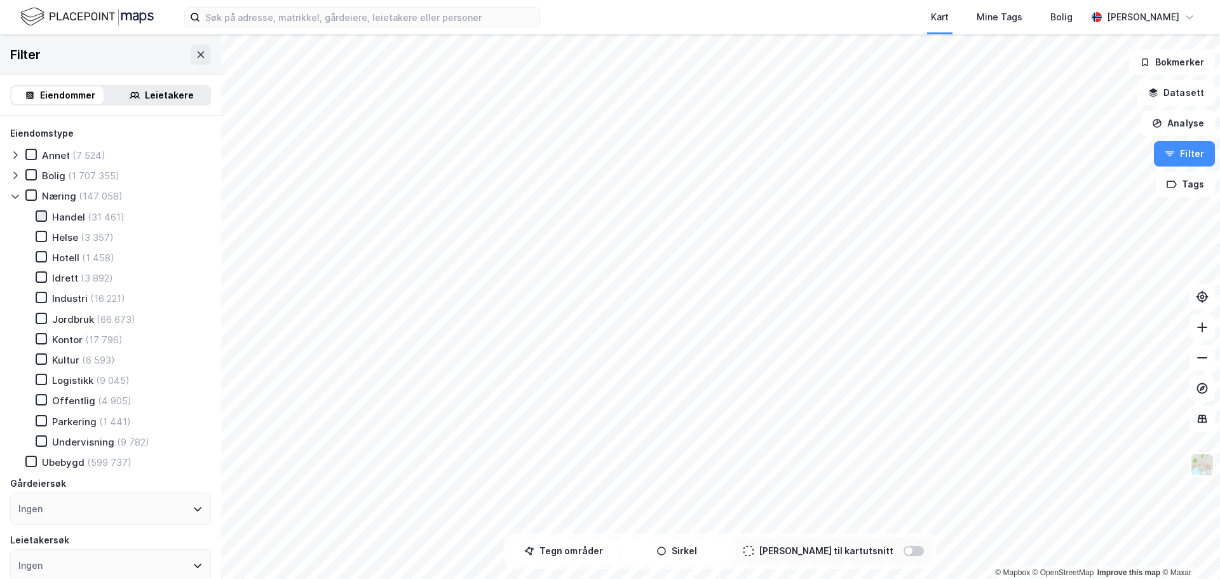
click at [44, 219] on icon at bounding box center [41, 216] width 9 height 9
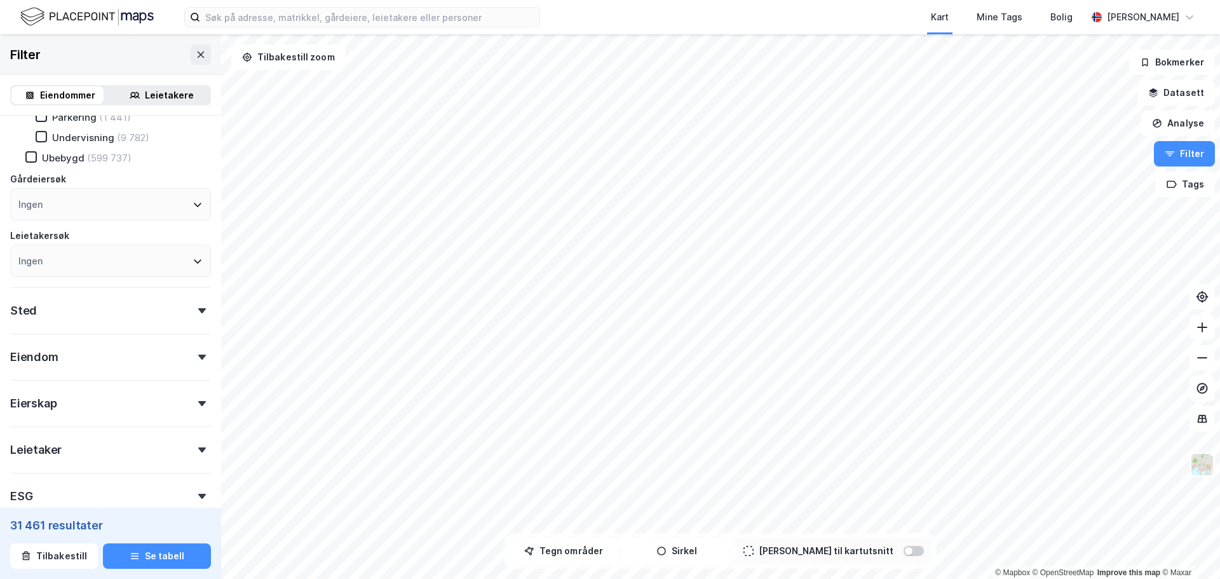
scroll to position [318, 0]
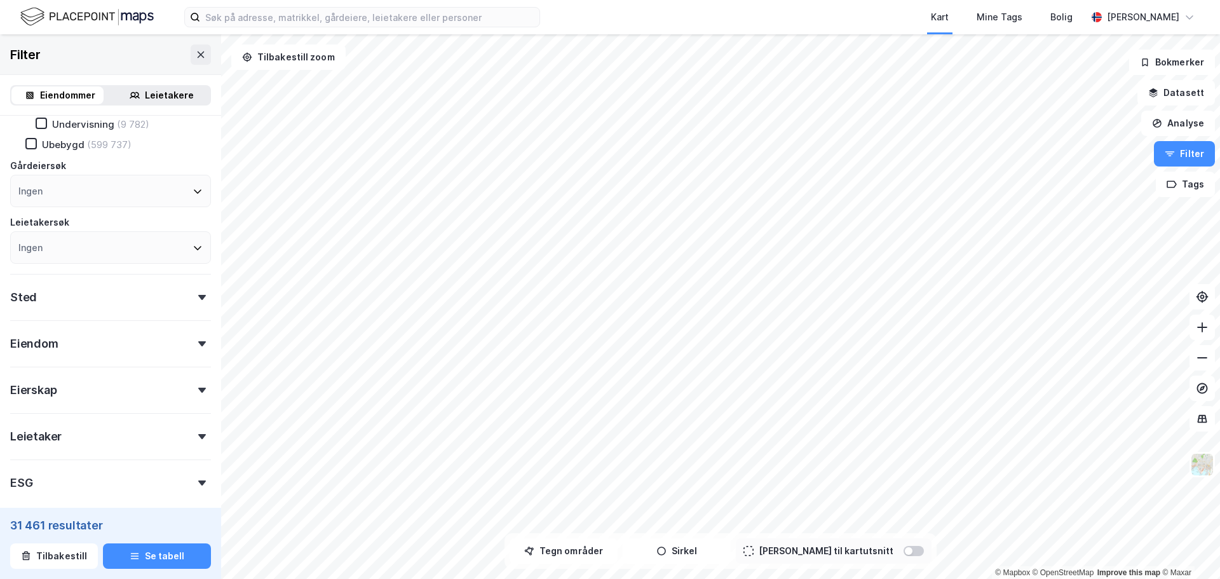
click at [194, 337] on div "Eiendom" at bounding box center [110, 338] width 201 height 36
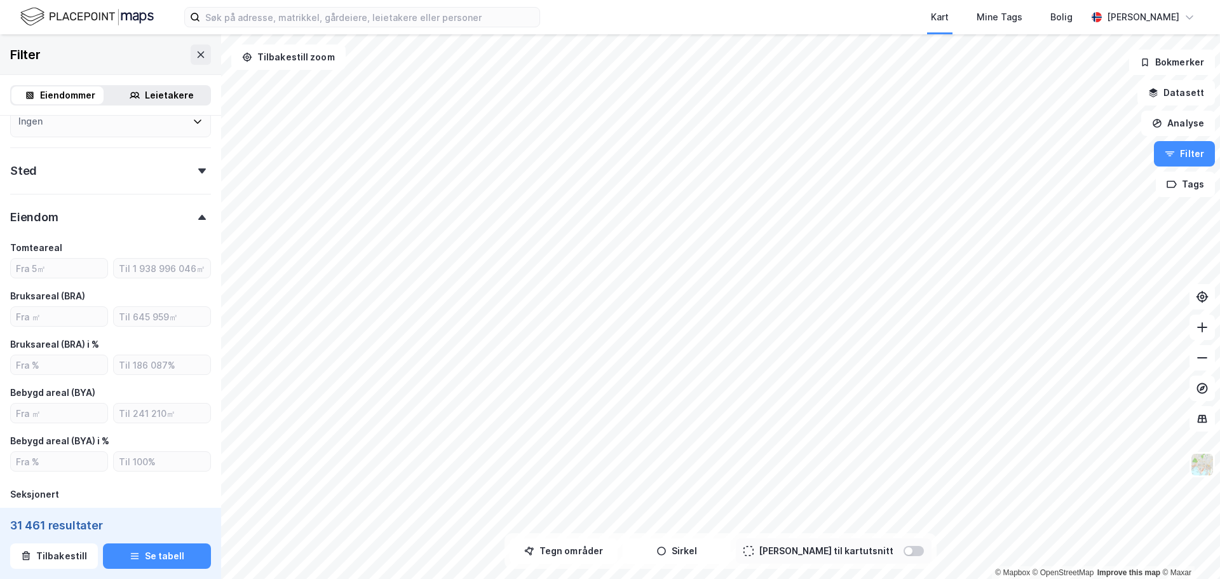
scroll to position [445, 0]
click at [65, 319] on input "number" at bounding box center [59, 315] width 97 height 19
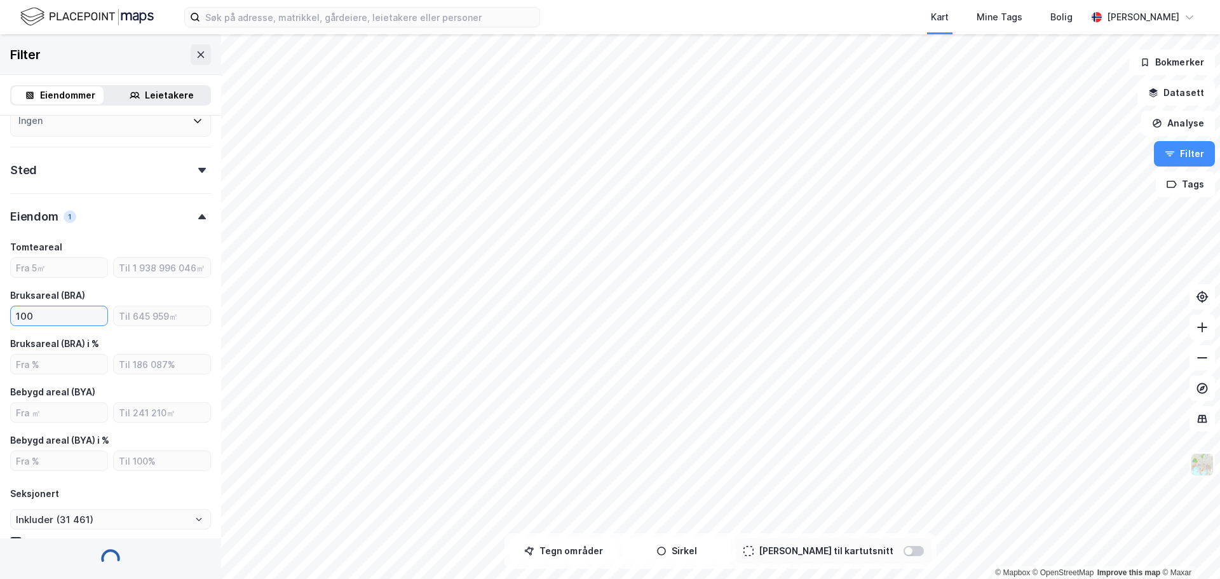
type input "1000"
type input "Inkluder (12 755)"
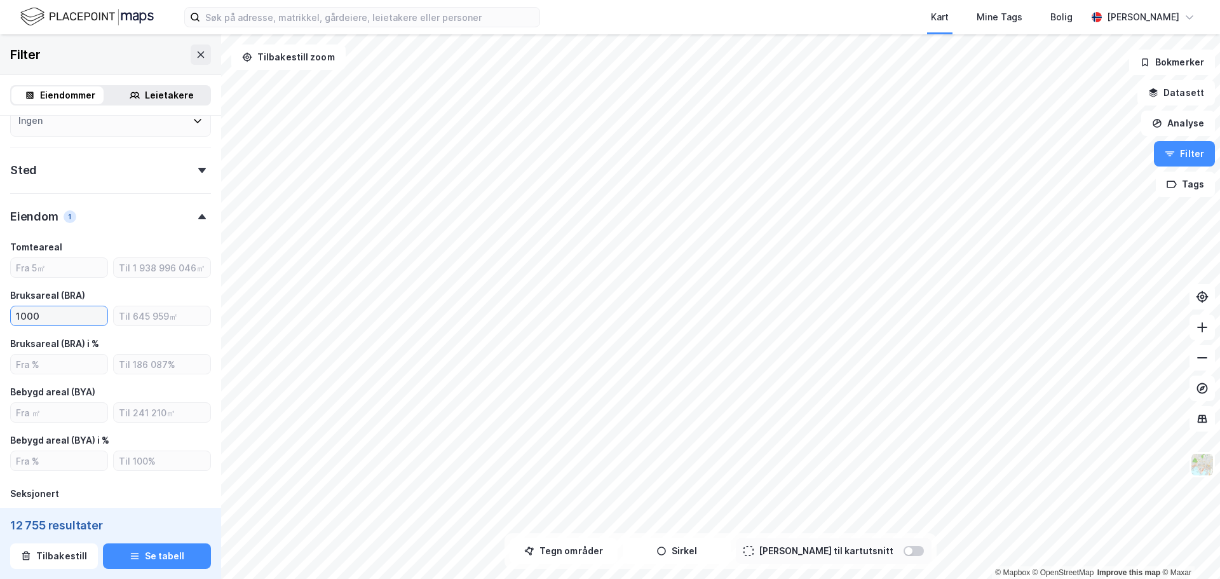
type input "10000"
type input "Inkluder (1 113)"
type input "10000"
click at [148, 321] on input "number" at bounding box center [162, 315] width 97 height 19
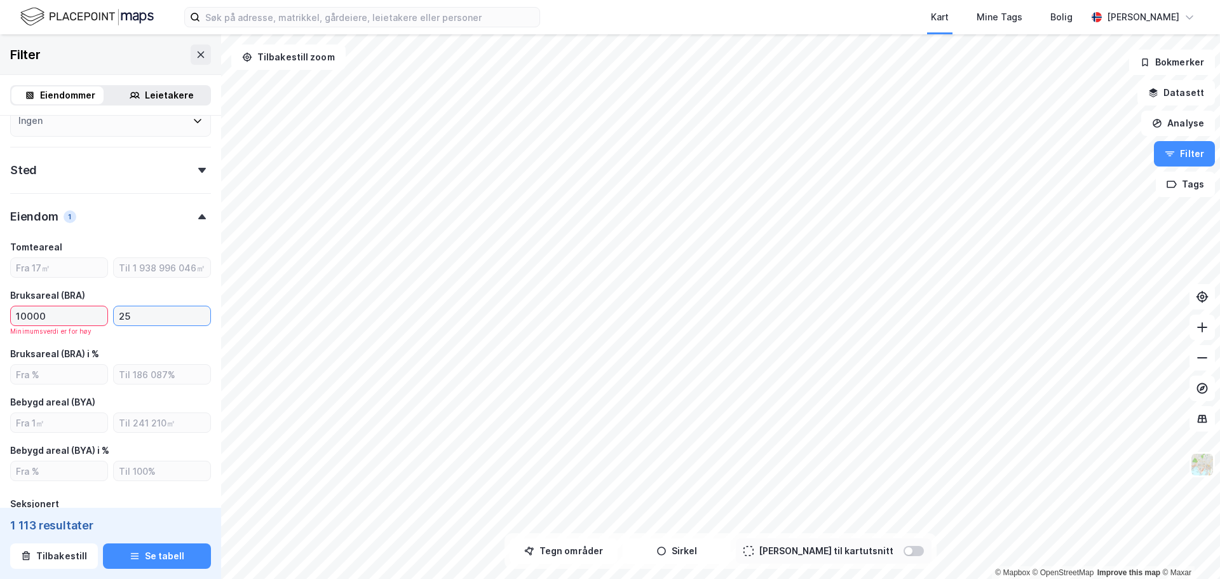
type input "25"
click at [70, 317] on input "10000" at bounding box center [59, 315] width 97 height 19
click at [88, 314] on input "10000" at bounding box center [59, 315] width 97 height 19
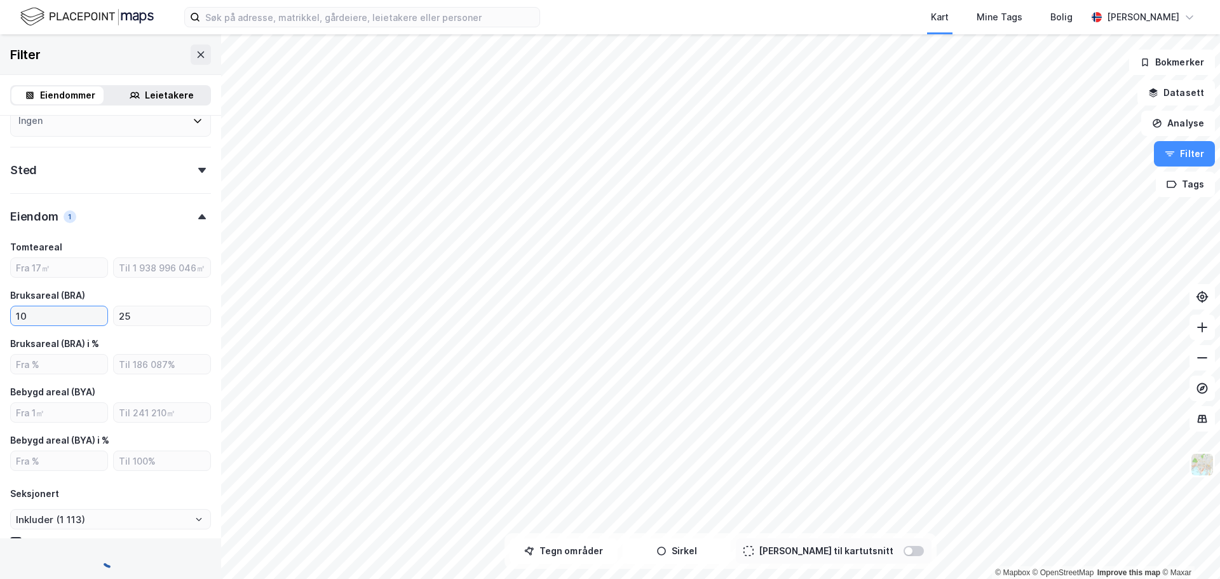
type input "1"
type input "Inkluder (68)"
type input "Inkluder (1 417)"
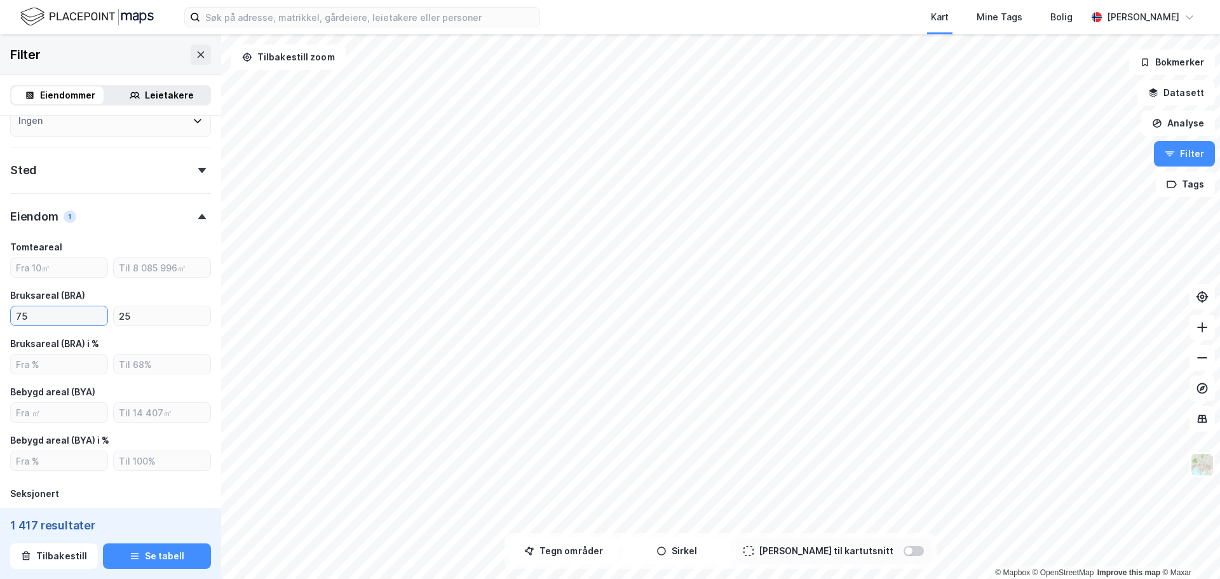
type input "750"
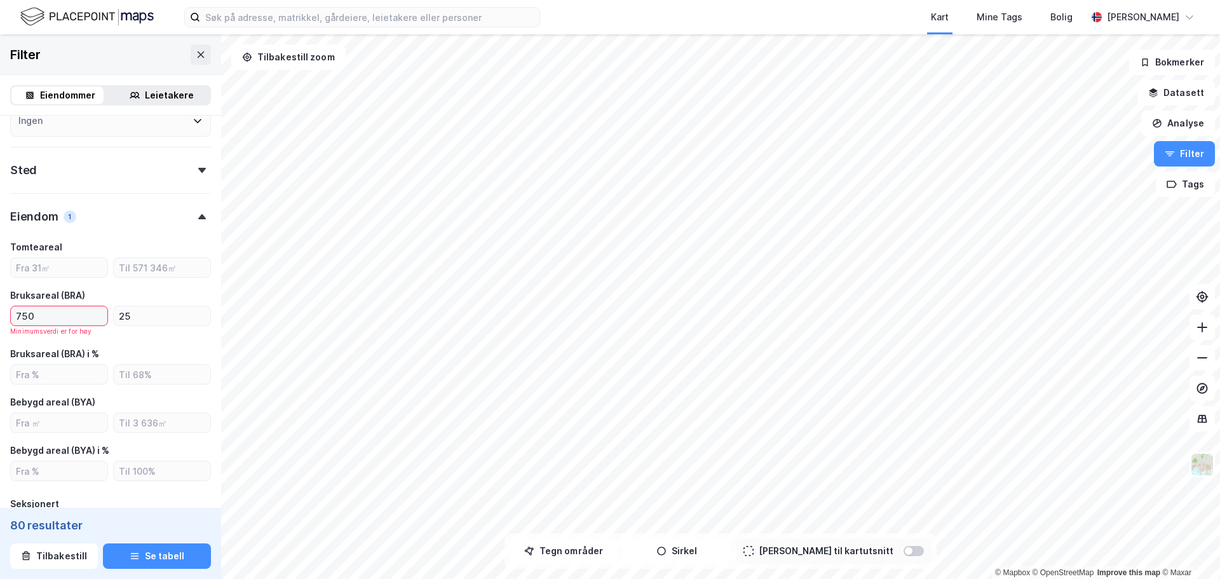
type input "Inkluder (80)"
type input "7500"
click at [135, 315] on input "25" at bounding box center [162, 315] width 97 height 19
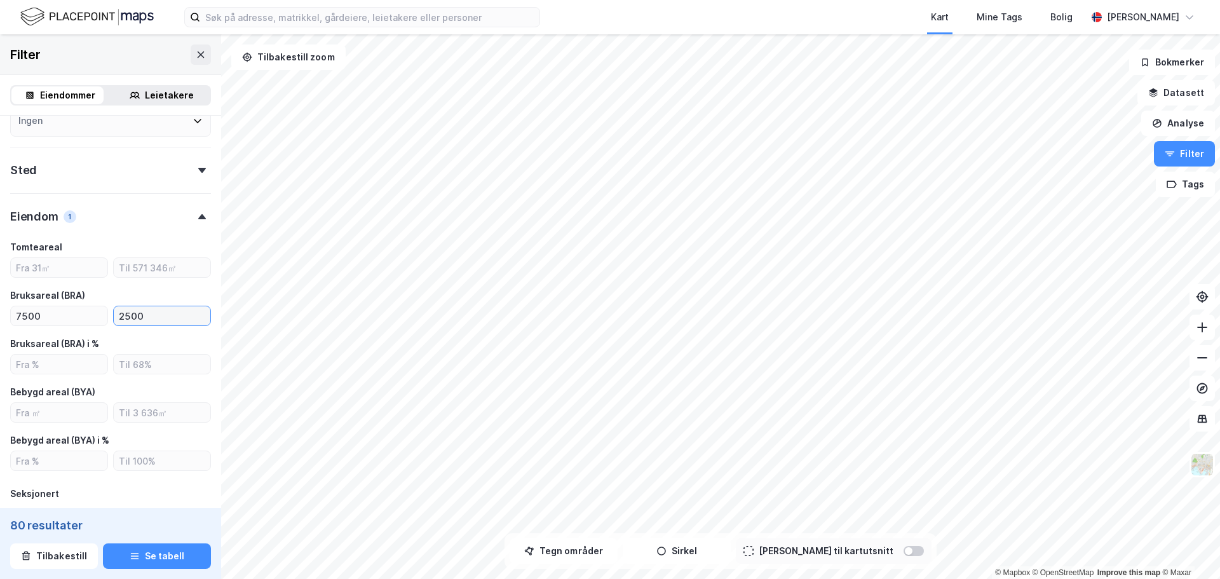
type input "25000"
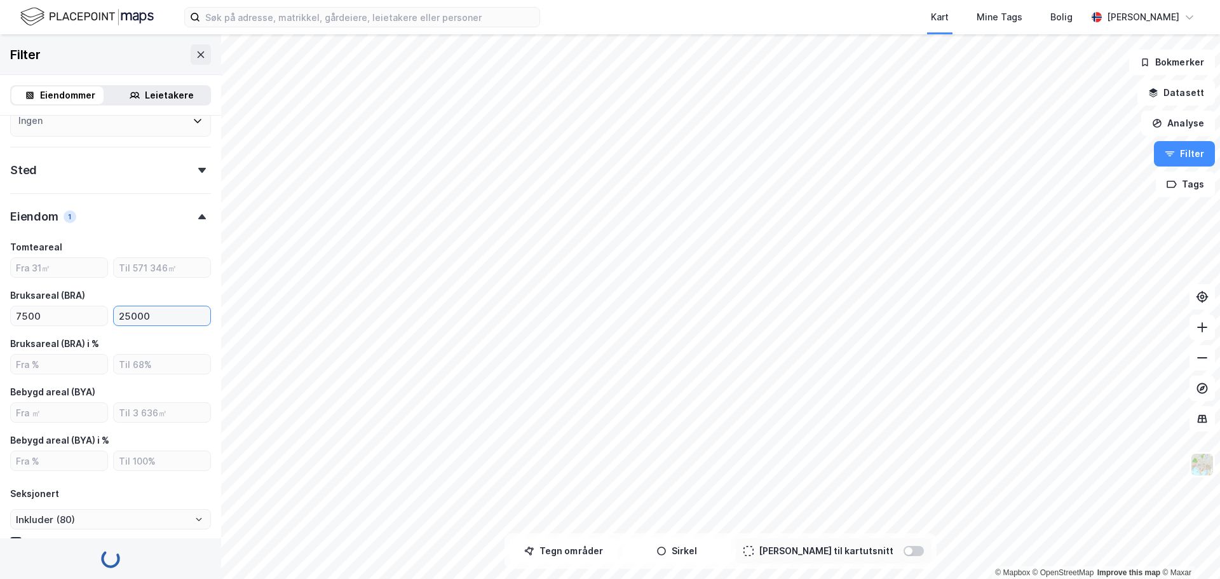
type input "Inkluder (1 397)"
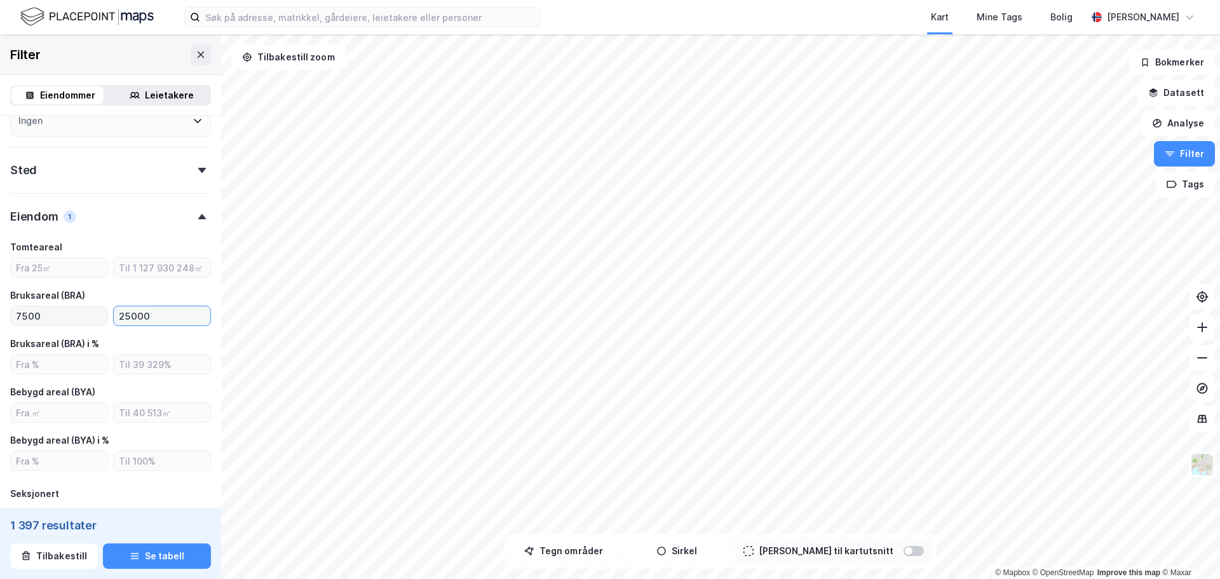
type input "25000"
click at [22, 314] on input "7500" at bounding box center [59, 315] width 97 height 19
type input "8000"
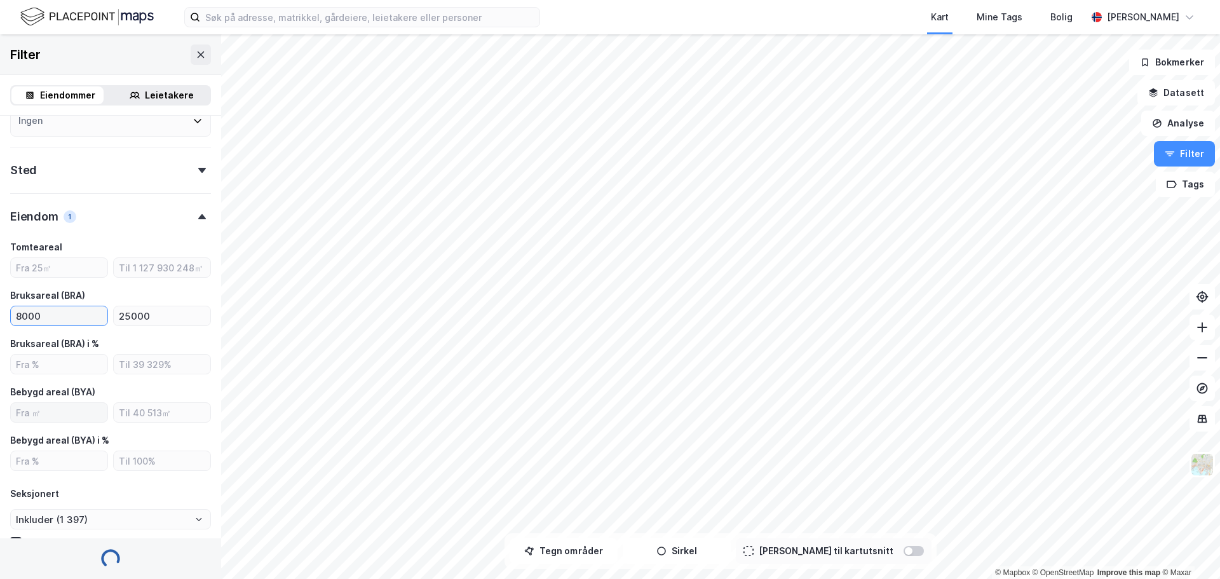
type input "Inkluder (1 270)"
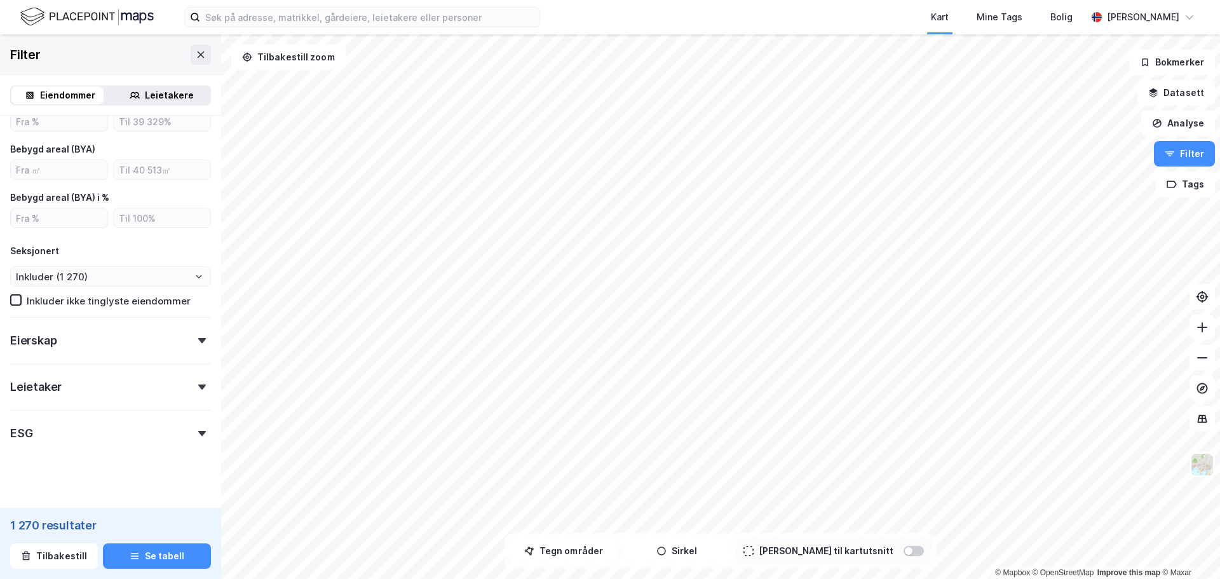
scroll to position [699, 0]
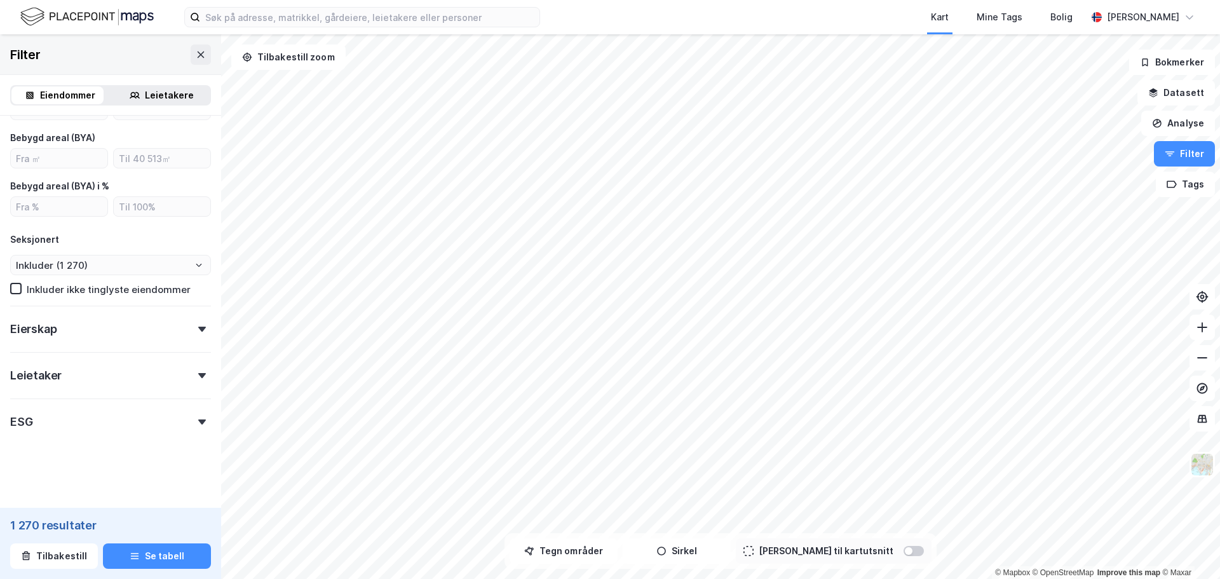
type input "8000"
click at [158, 326] on div "Eierskap" at bounding box center [110, 324] width 201 height 36
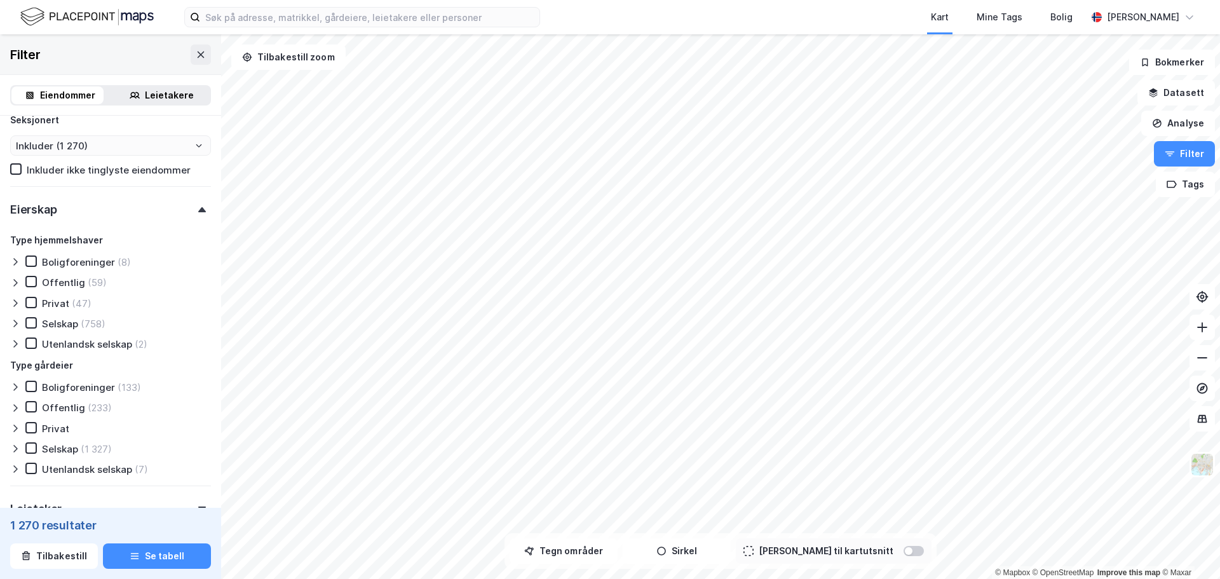
scroll to position [826, 0]
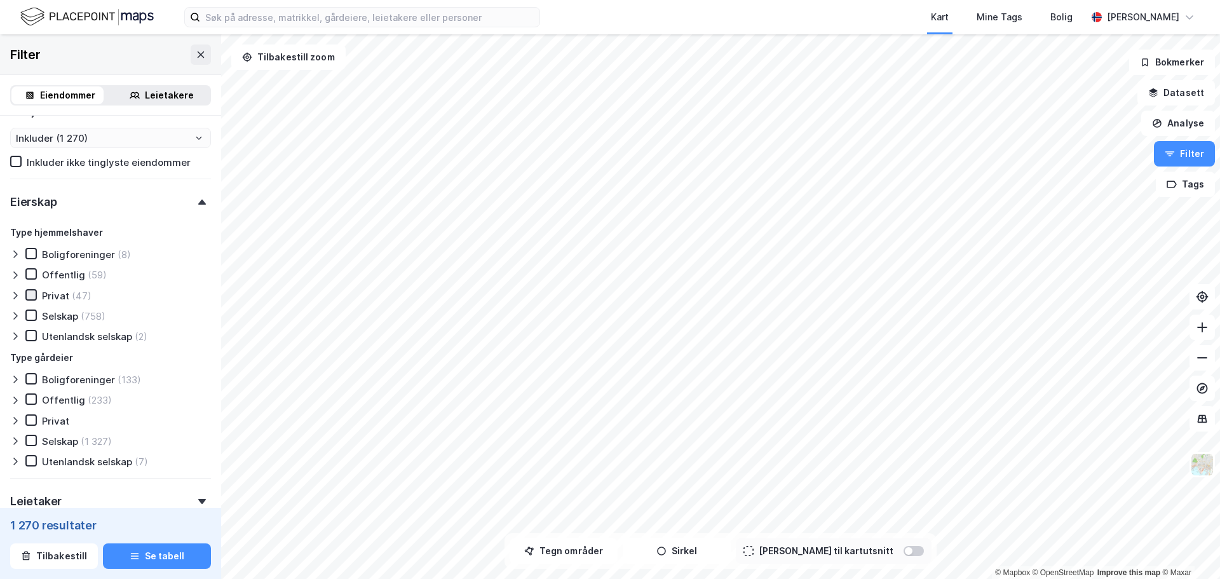
click at [32, 295] on icon at bounding box center [31, 294] width 7 height 4
click at [30, 297] on icon at bounding box center [31, 294] width 7 height 4
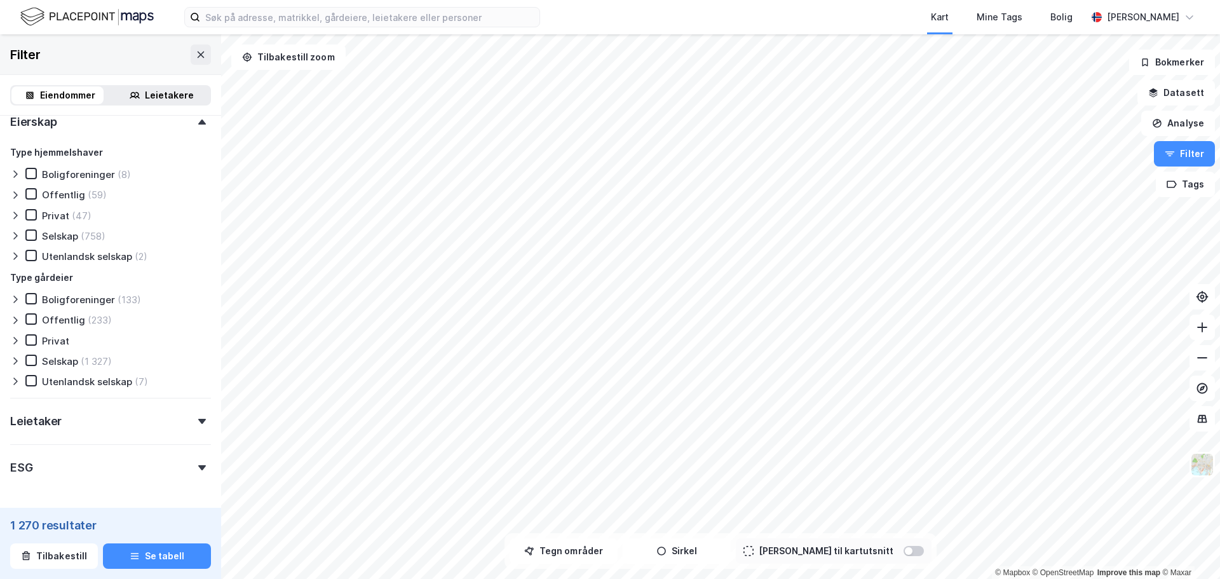
scroll to position [889, 0]
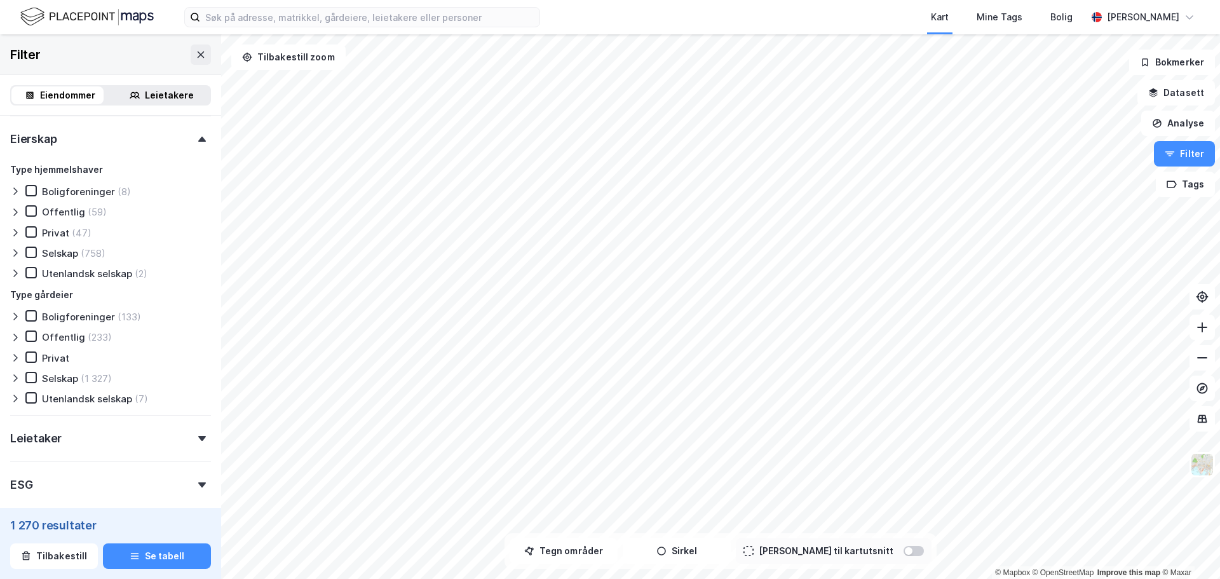
click at [34, 258] on div "Selskap (758)" at bounding box center [65, 252] width 80 height 13
click at [25, 384] on div "Selskap (874)" at bounding box center [65, 378] width 80 height 13
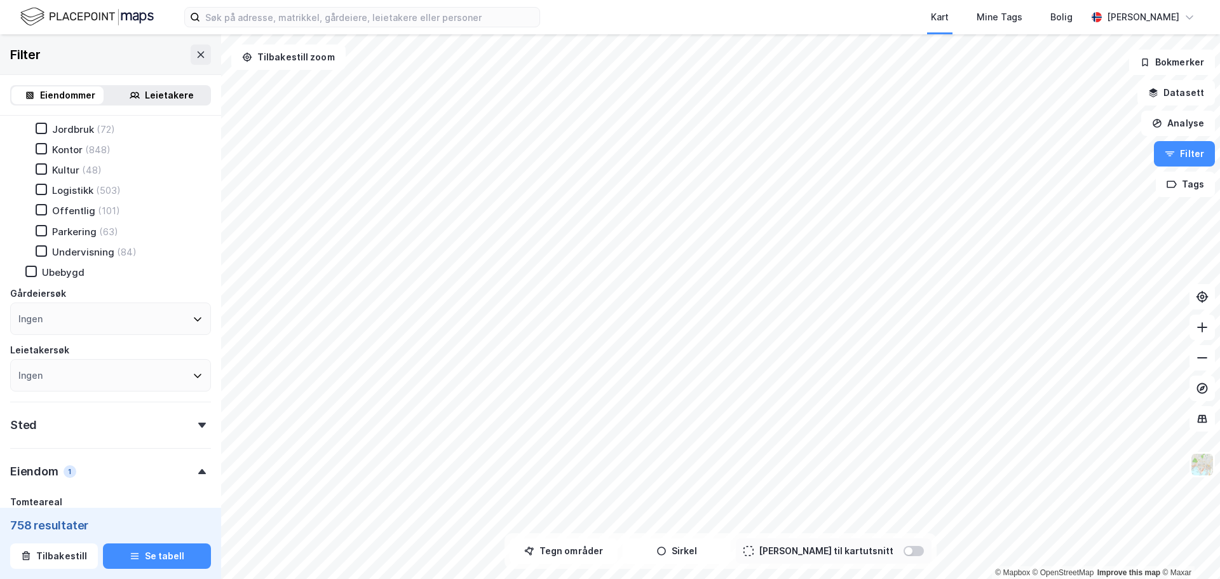
scroll to position [253, 0]
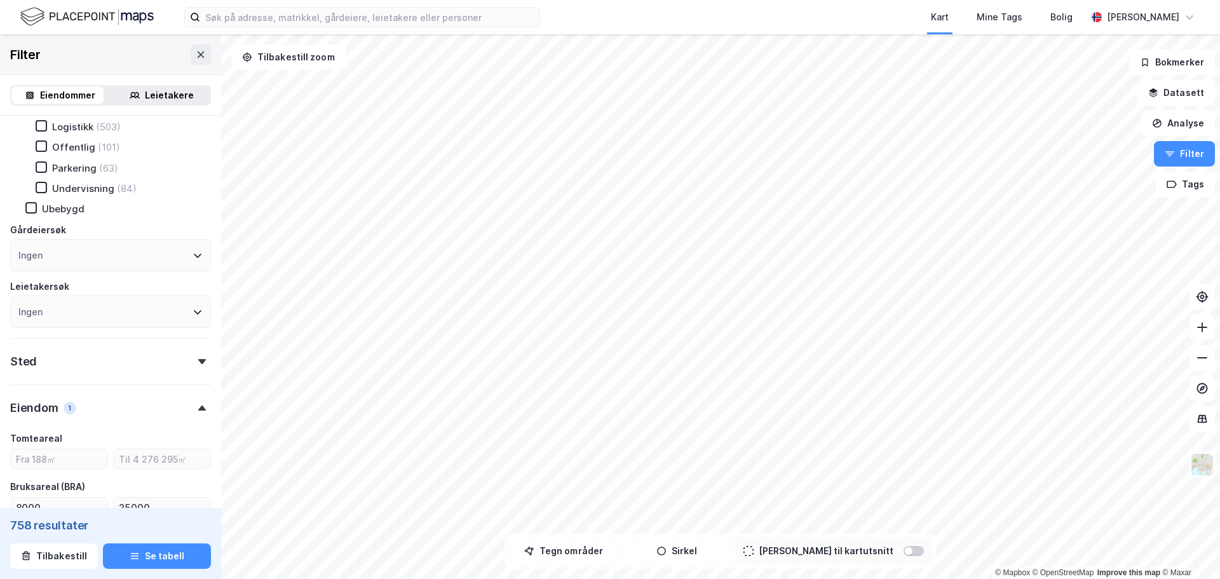
click at [197, 357] on div "Sted" at bounding box center [110, 356] width 201 height 36
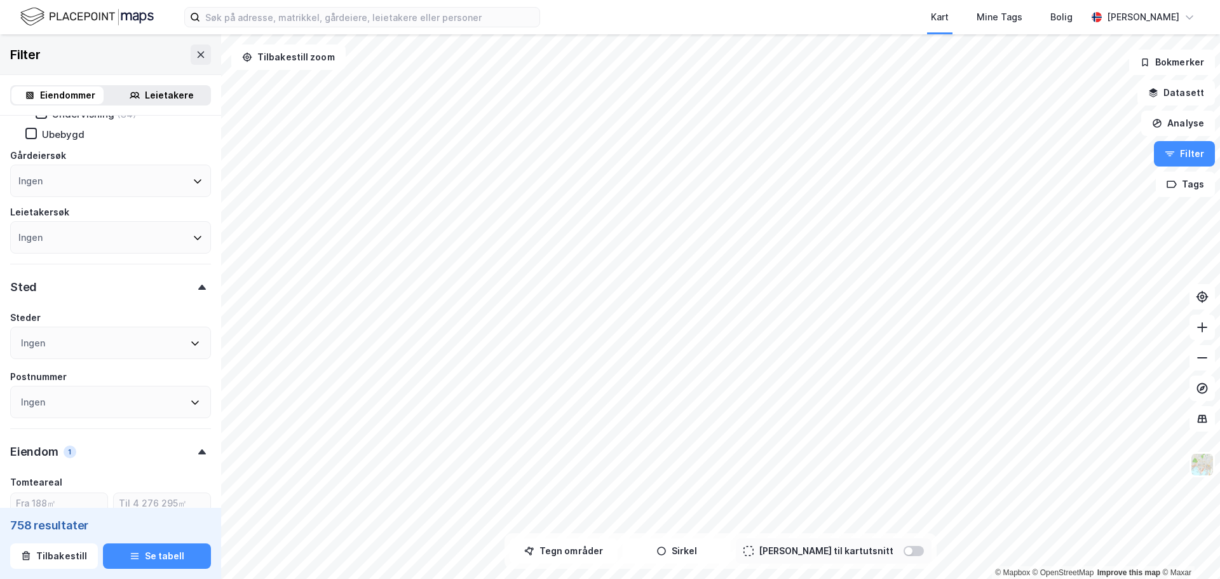
scroll to position [318, 0]
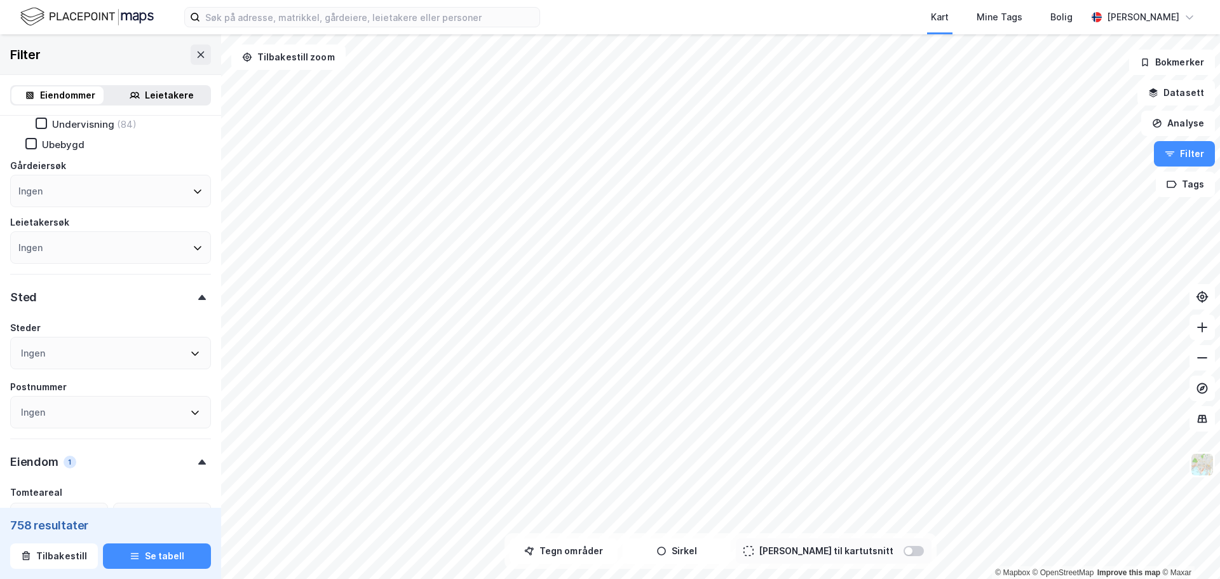
click at [150, 352] on div "Ingen" at bounding box center [110, 353] width 201 height 32
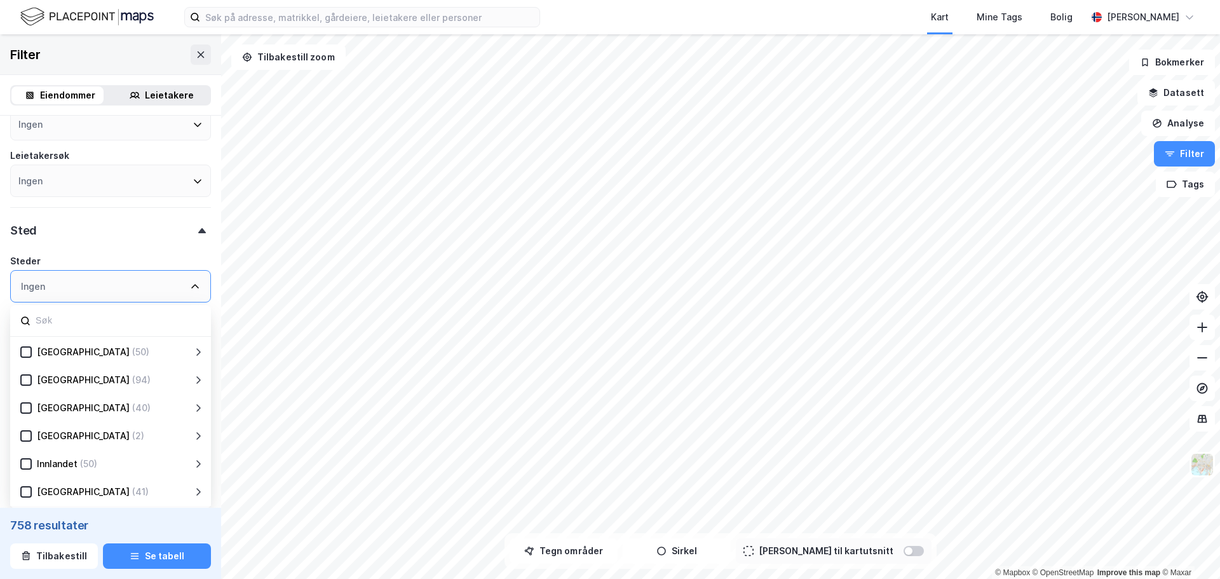
scroll to position [445, 0]
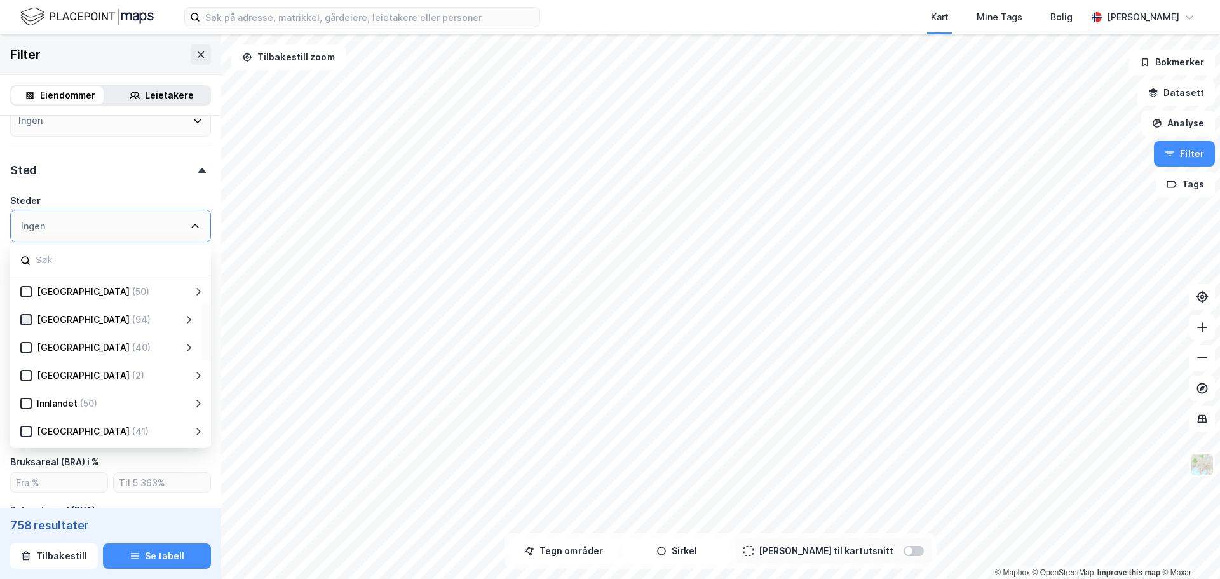
click at [26, 319] on icon at bounding box center [26, 319] width 9 height 9
click at [28, 349] on icon at bounding box center [26, 347] width 9 height 9
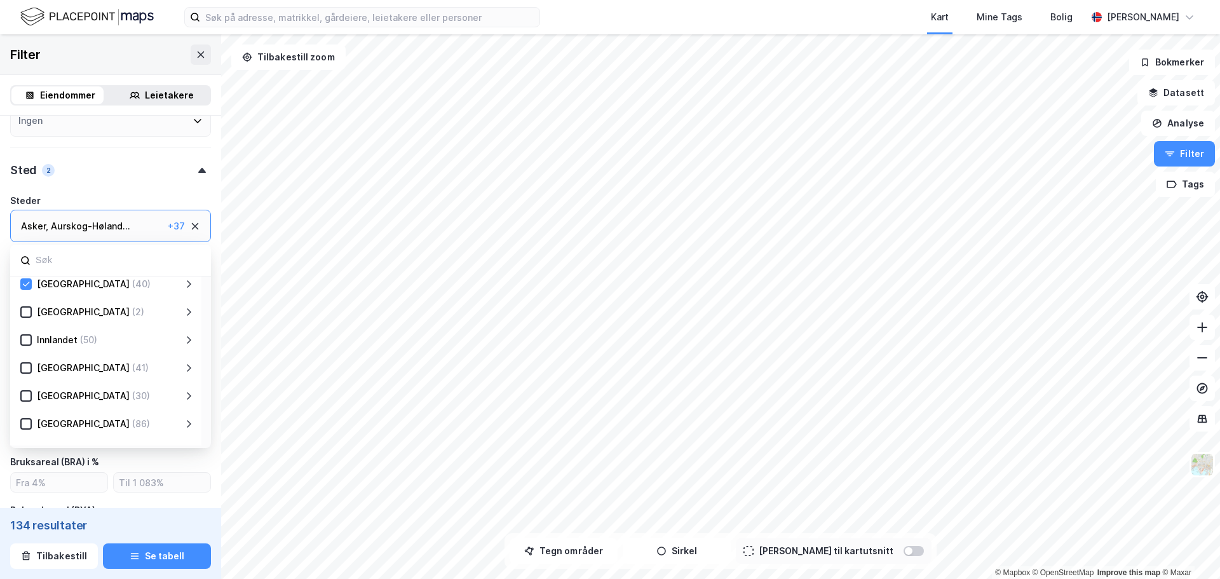
scroll to position [127, 0]
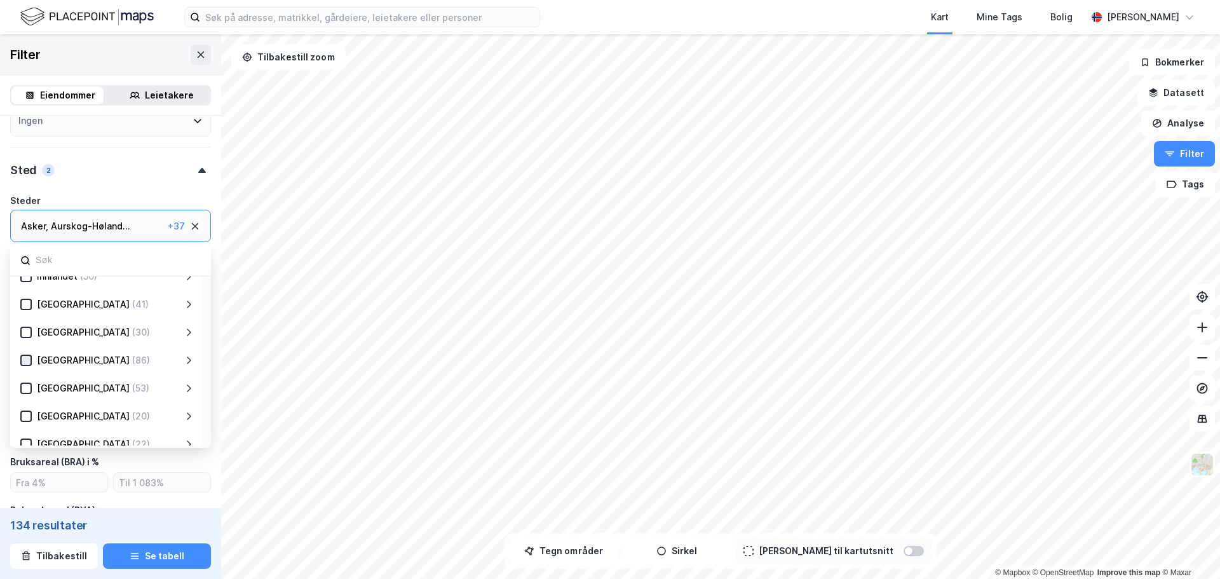
click at [29, 361] on icon at bounding box center [26, 360] width 9 height 9
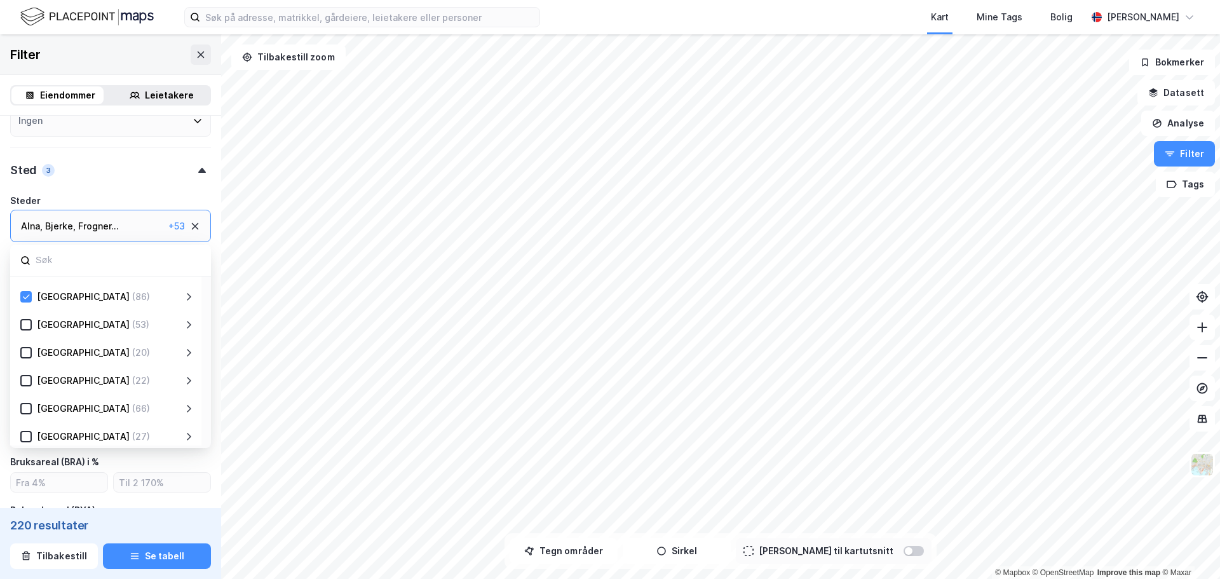
type input "Inkluder (220)"
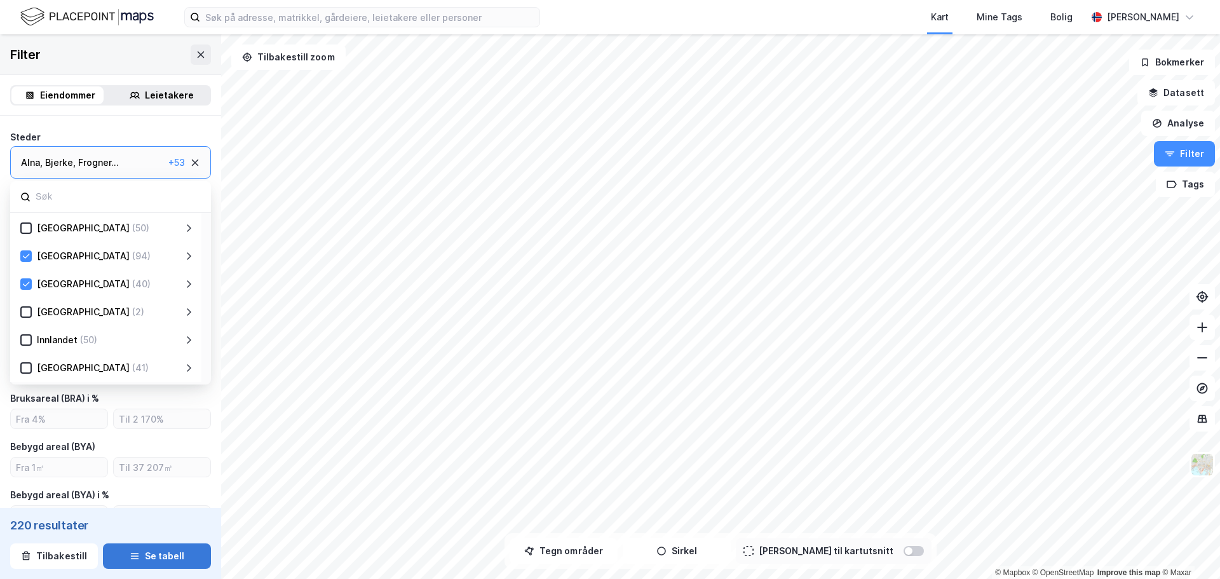
click at [166, 553] on button "Se tabell" at bounding box center [157, 555] width 108 height 25
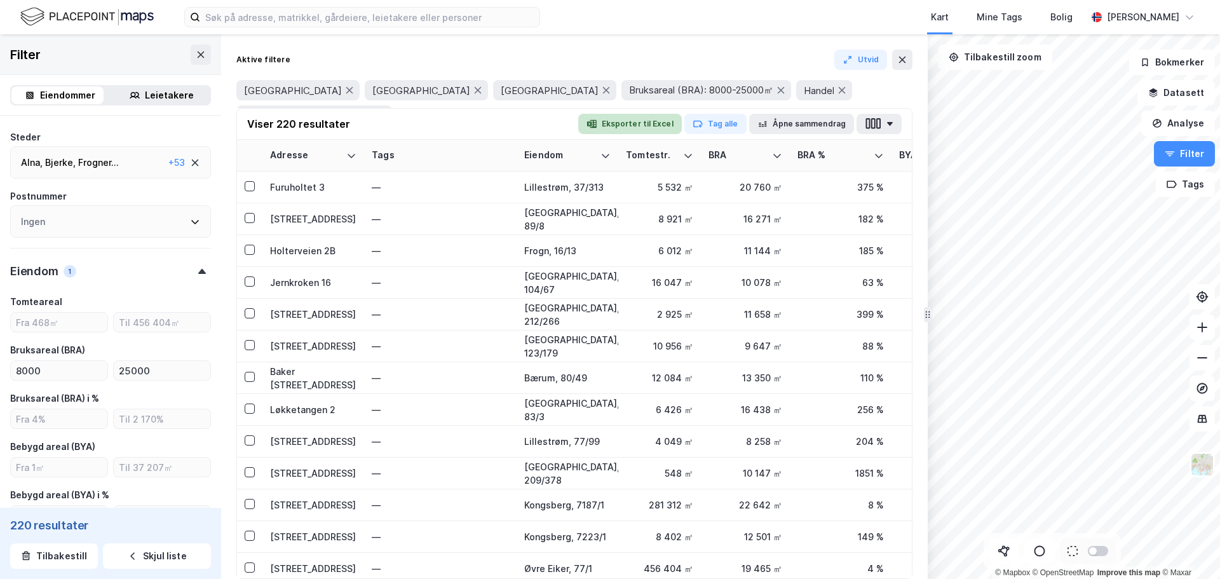
click at [643, 122] on button "Eksporter til Excel" at bounding box center [630, 124] width 104 height 20
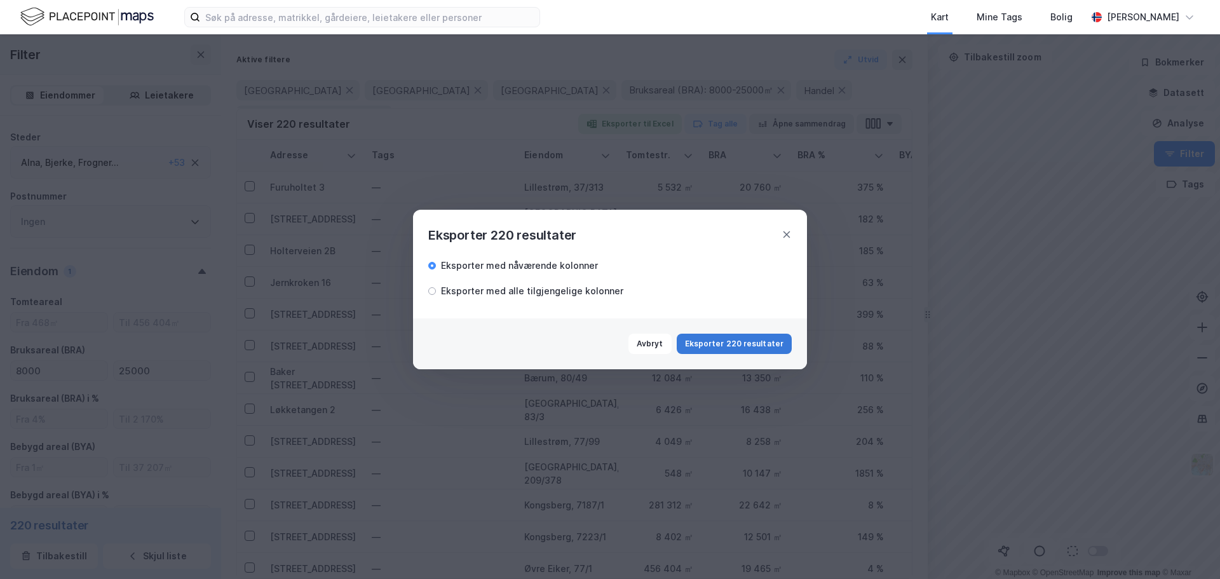
click at [737, 341] on button "Eksporter 220 resultater" at bounding box center [733, 343] width 115 height 20
click at [788, 233] on icon at bounding box center [786, 234] width 10 height 10
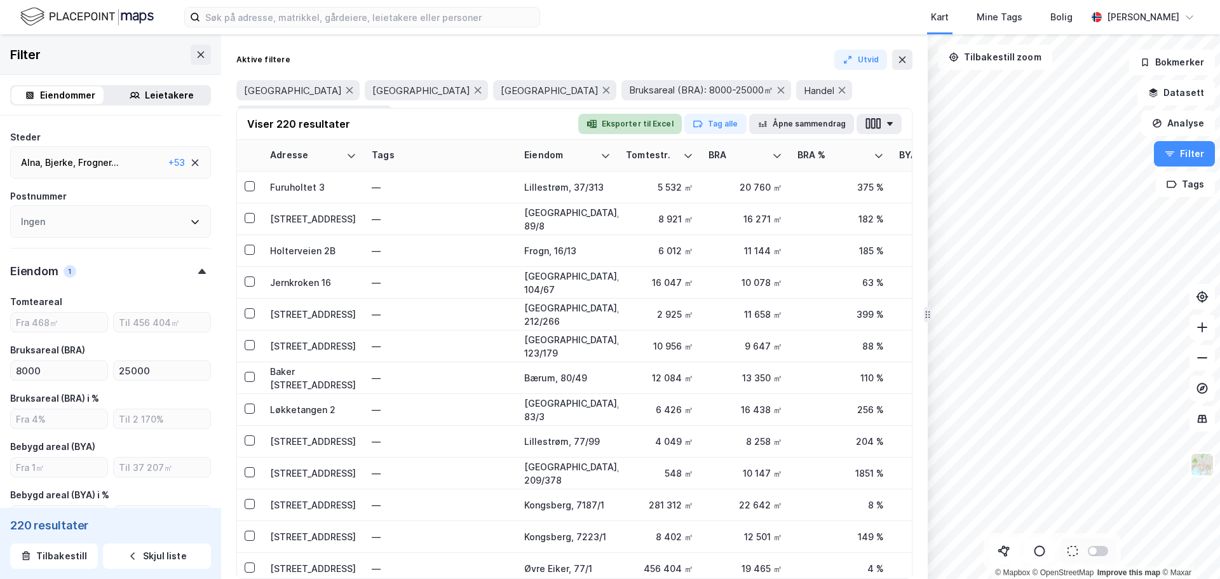
click at [642, 129] on button "Eksporter til Excel" at bounding box center [630, 124] width 104 height 20
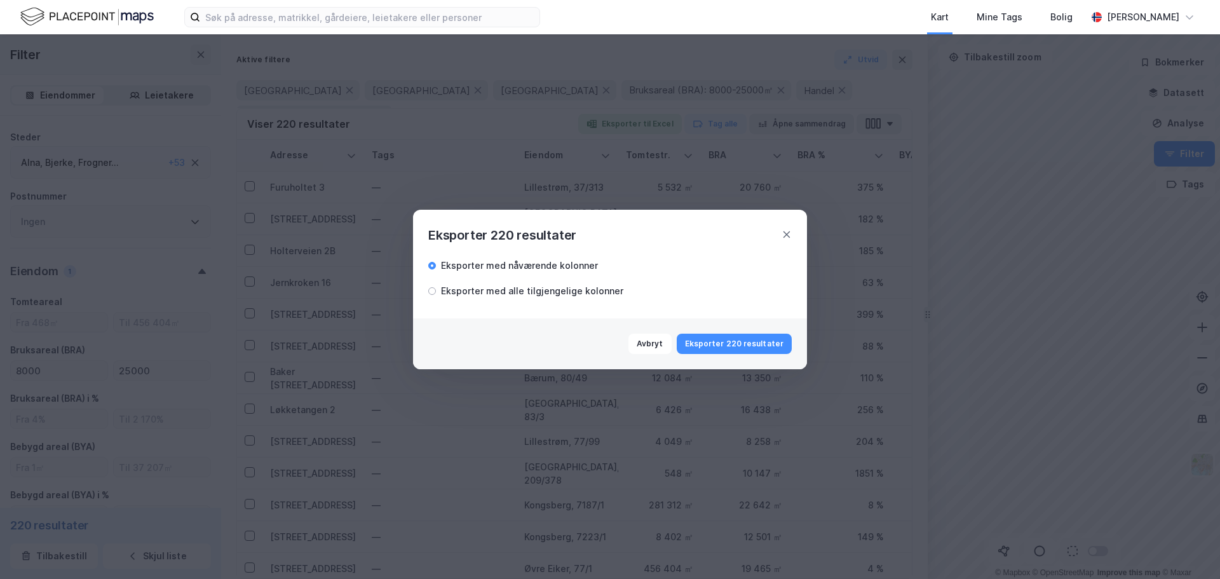
click at [490, 286] on div "Eksporter med alle tilgjengelige kolonner" at bounding box center [532, 290] width 182 height 15
click at [738, 350] on button "Eksporter 220 resultater" at bounding box center [733, 343] width 115 height 20
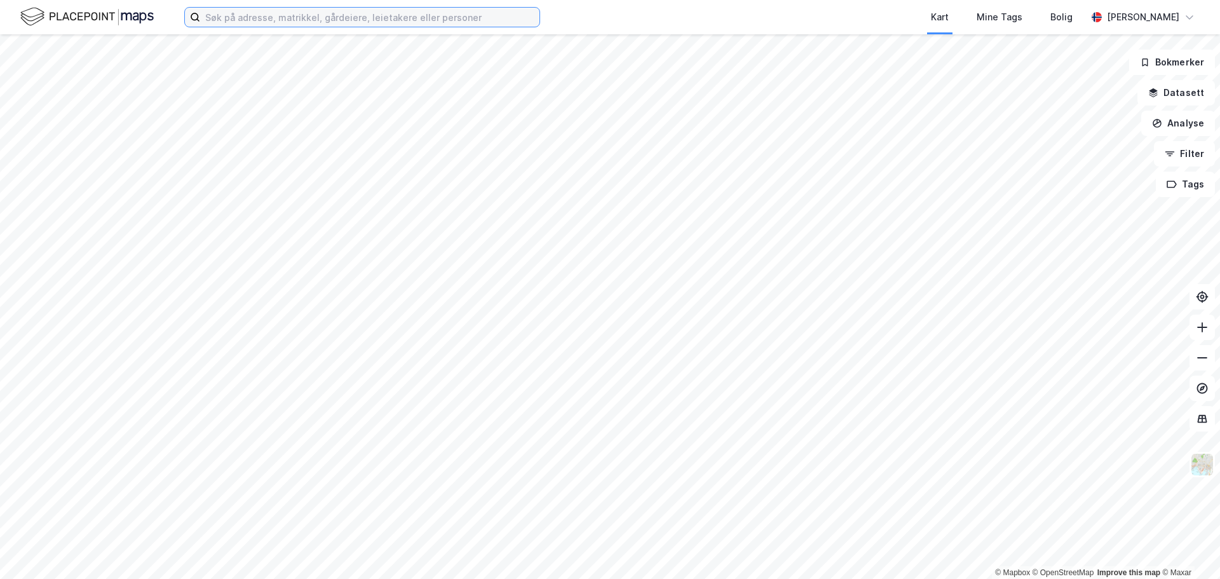
click at [322, 13] on input at bounding box center [369, 17] width 339 height 19
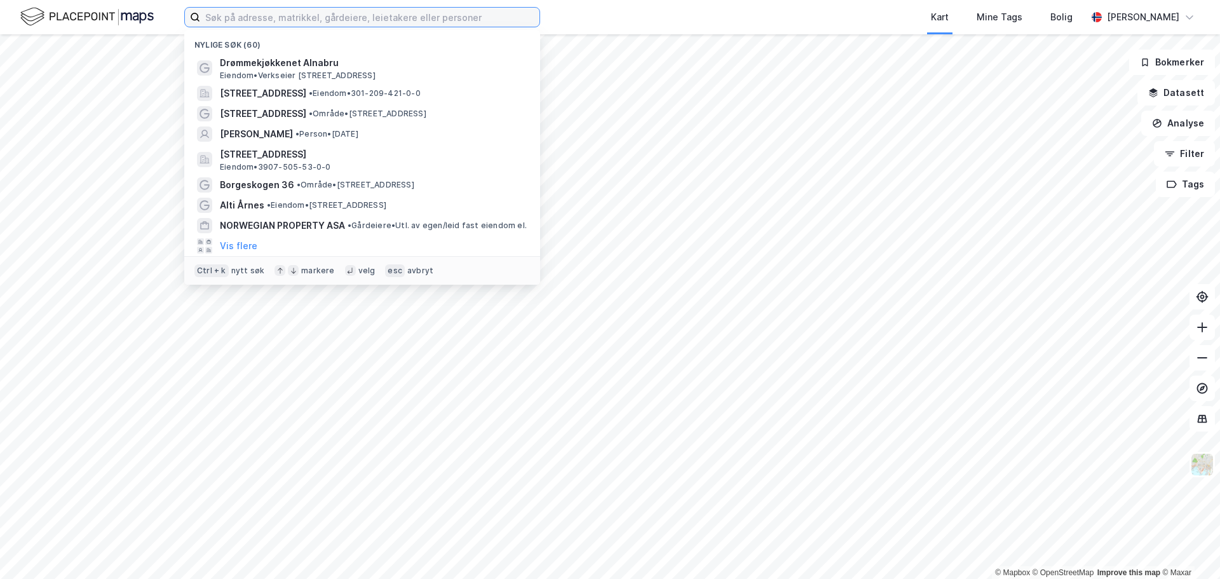
paste input "SOLHELL AS"
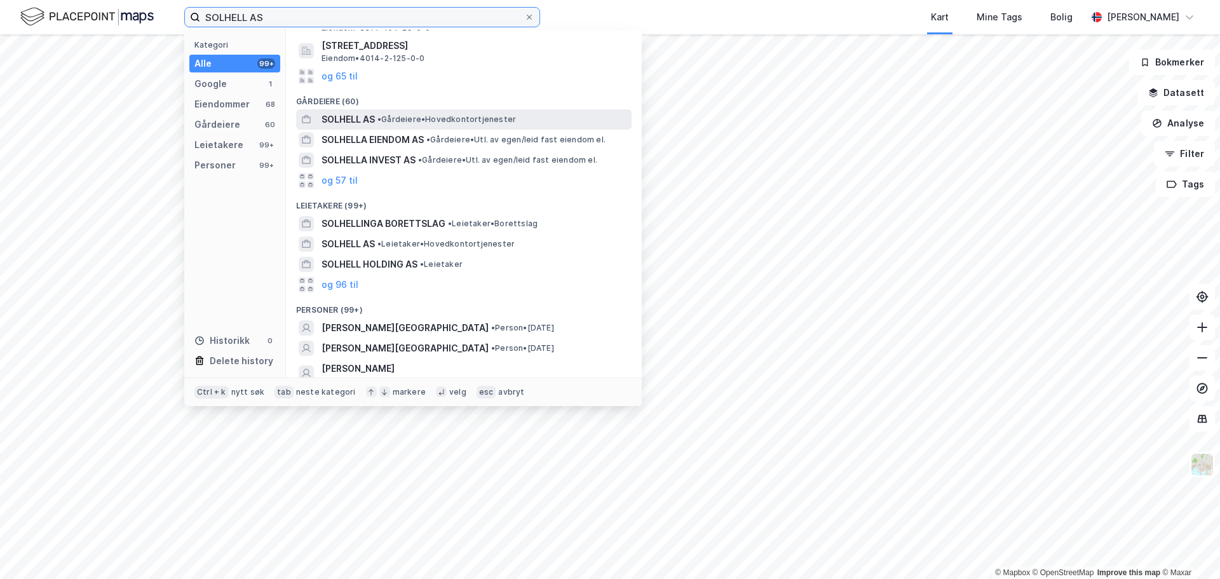
scroll to position [127, 0]
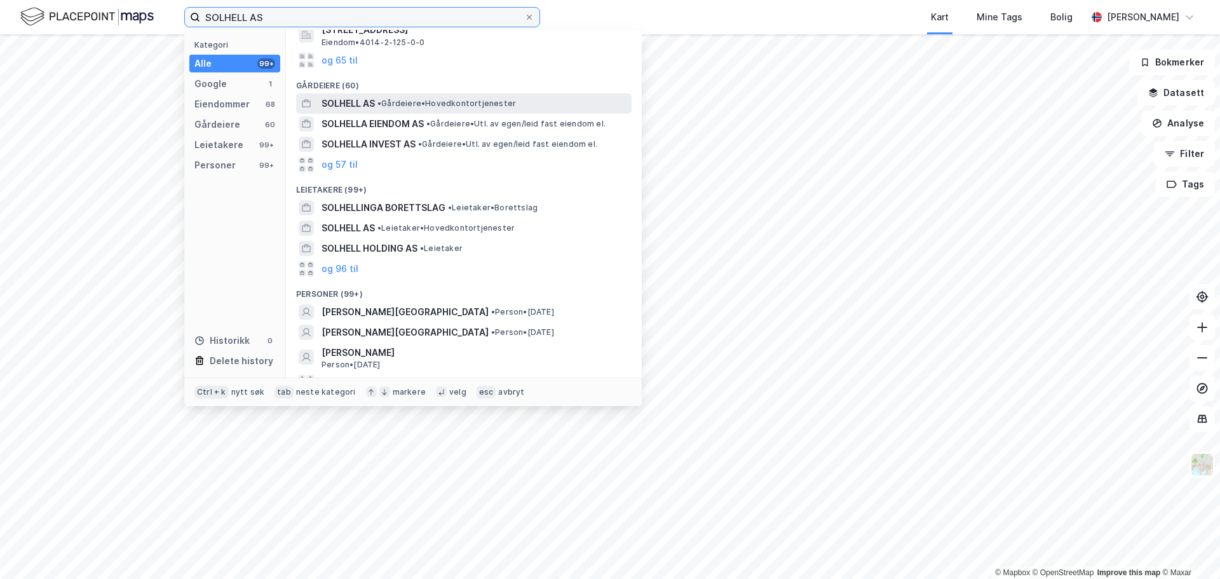
type input "SOLHELL AS"
click at [501, 105] on span "• Gårdeiere • Hovedkontortjenester" at bounding box center [446, 103] width 138 height 10
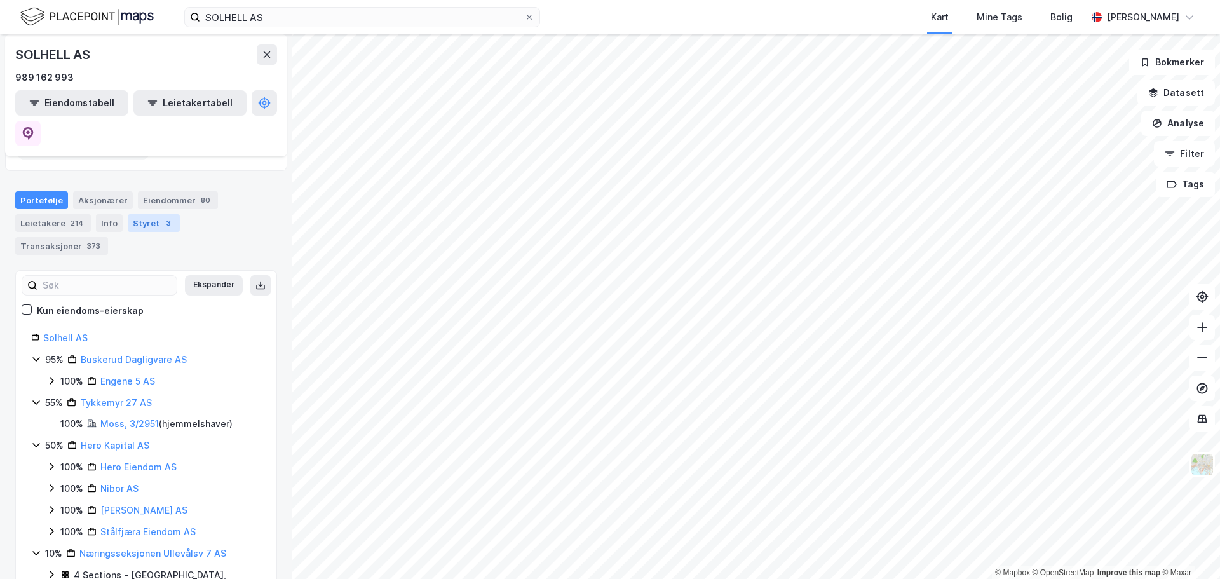
scroll to position [89, 0]
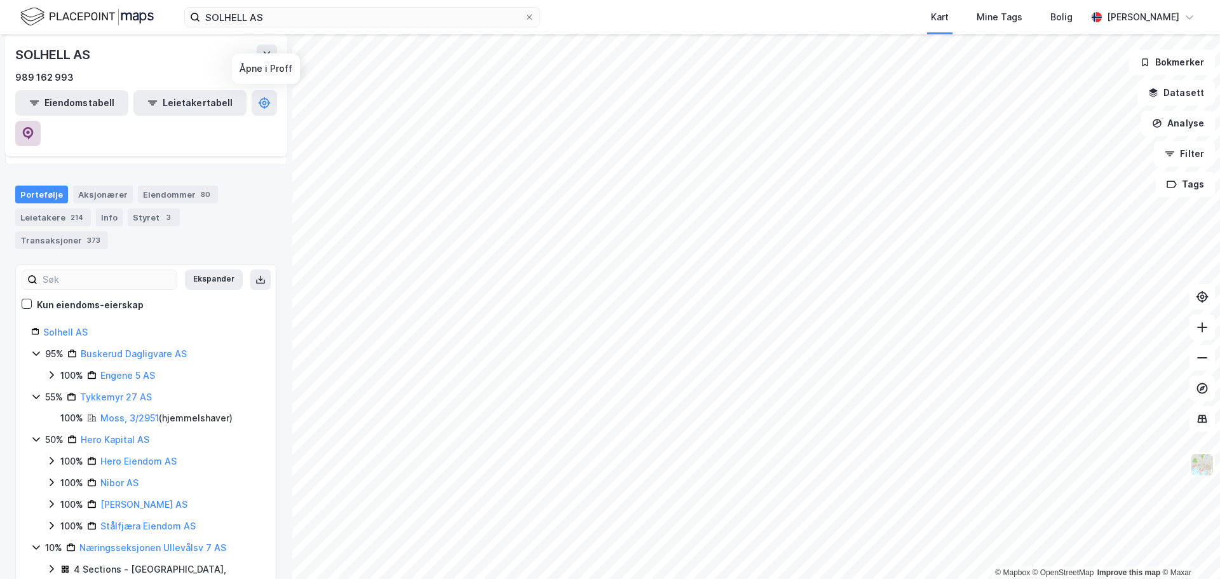
click at [41, 121] on button at bounding box center [27, 133] width 25 height 25
click at [526, 15] on icon at bounding box center [529, 17] width 8 height 8
click at [524, 15] on input "SOLHELL AS" at bounding box center [362, 17] width 324 height 19
paste input "Lindeberg Nærsenter AS"
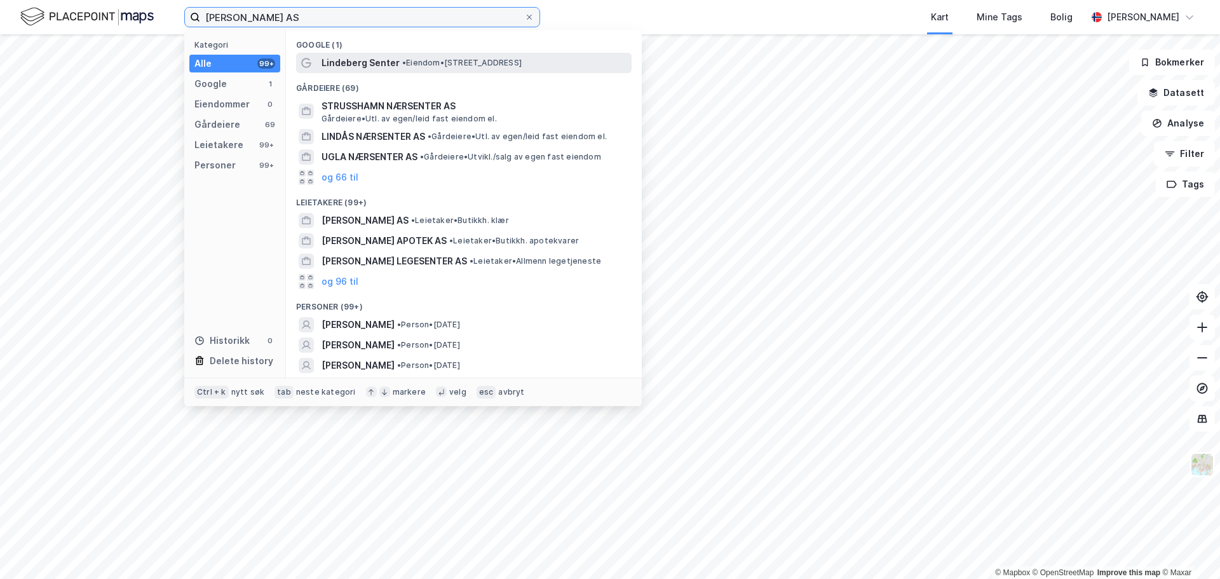
type input "Lindeberg Nærsenter AS"
click at [479, 69] on div "Lindeberg Senter • Eiendom • Jerikoveien 3, 1067 Oslo" at bounding box center [474, 62] width 307 height 15
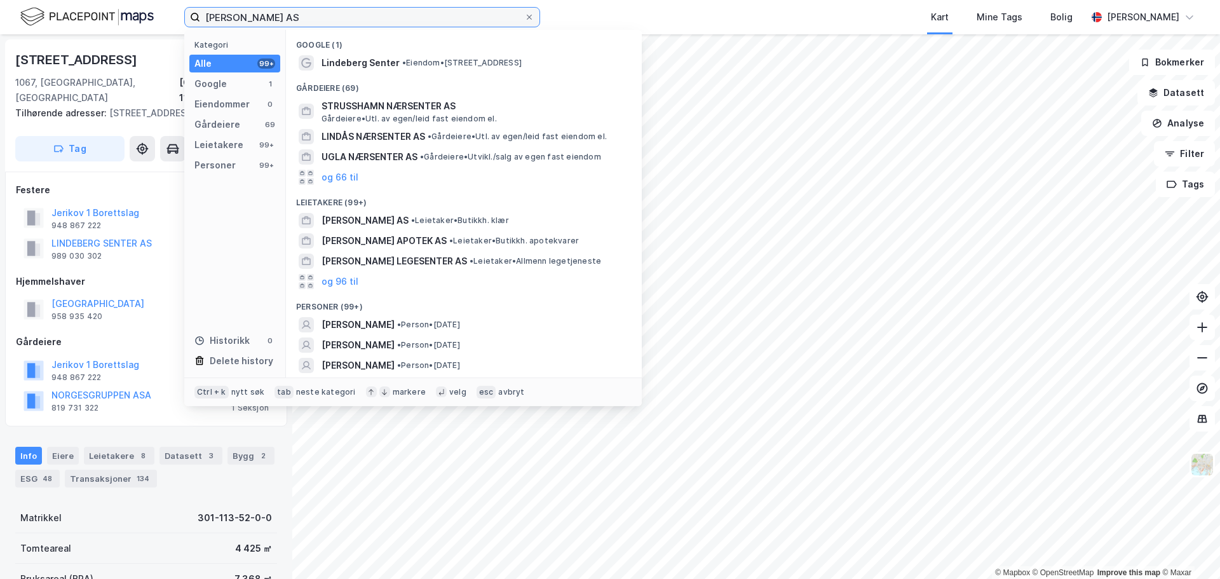
click at [349, 15] on input "Lindeberg Nærsenter AS" at bounding box center [362, 17] width 324 height 19
click at [611, 11] on div "Kart Mine Tags Bolig" at bounding box center [843, 17] width 485 height 34
